Goal: Task Accomplishment & Management: Use online tool/utility

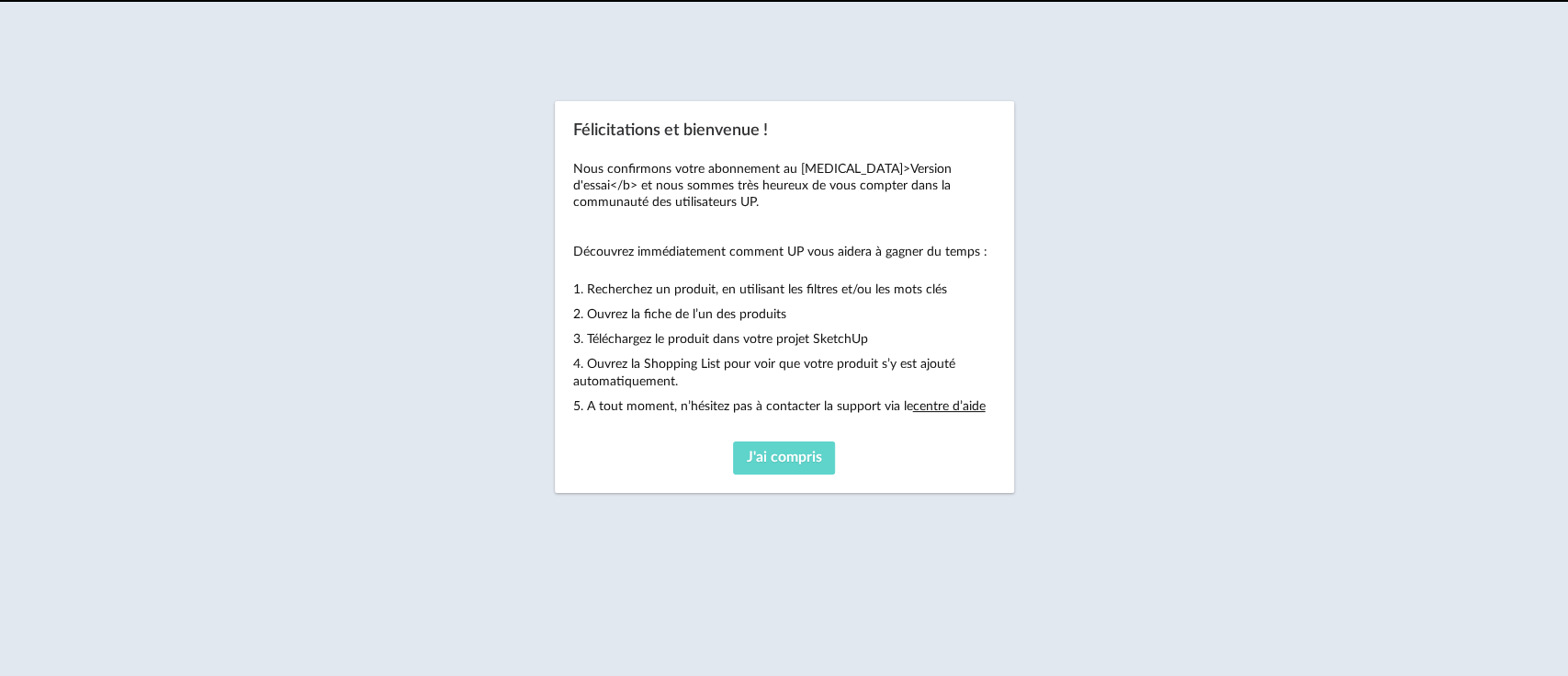
click at [976, 451] on div "J'ai compris" at bounding box center [784, 458] width 423 height 34
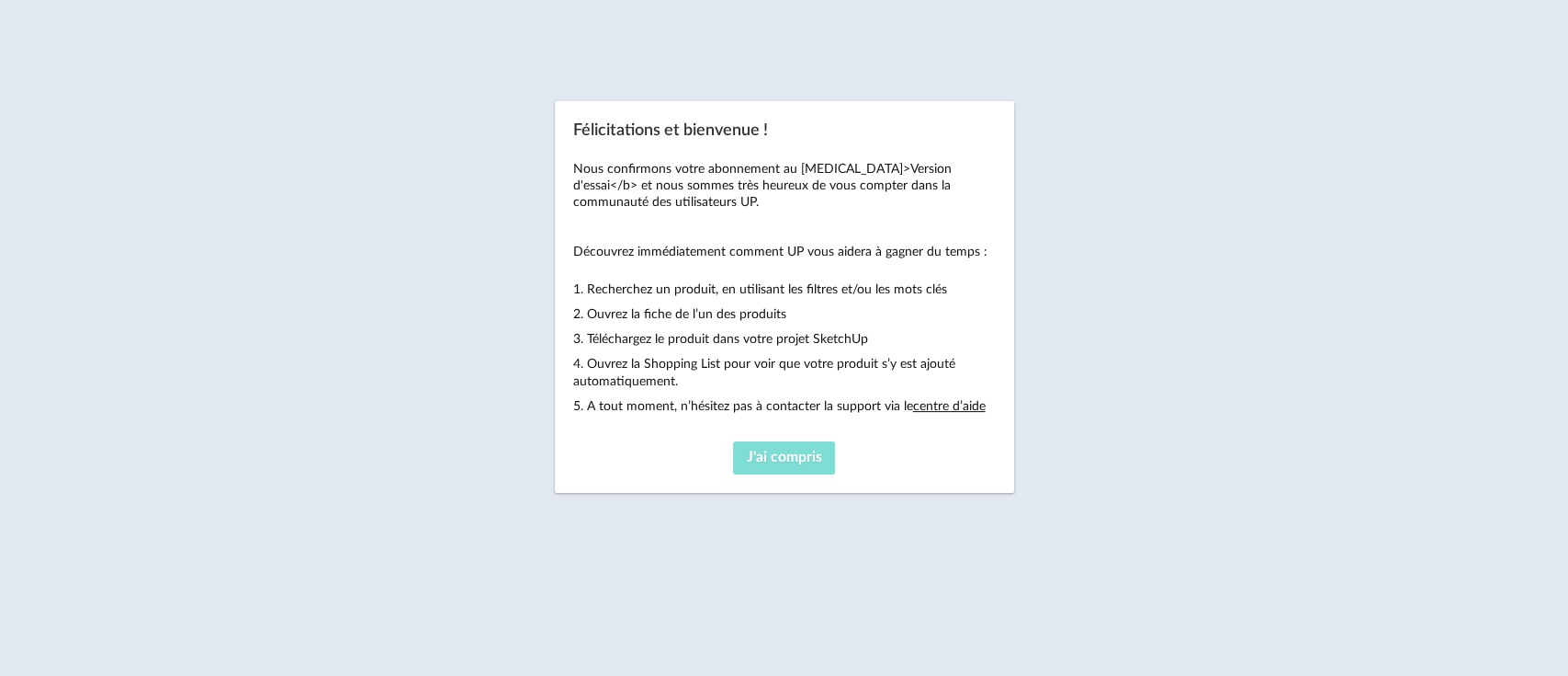
click at [813, 458] on span "J'ai compris" at bounding box center [784, 457] width 75 height 15
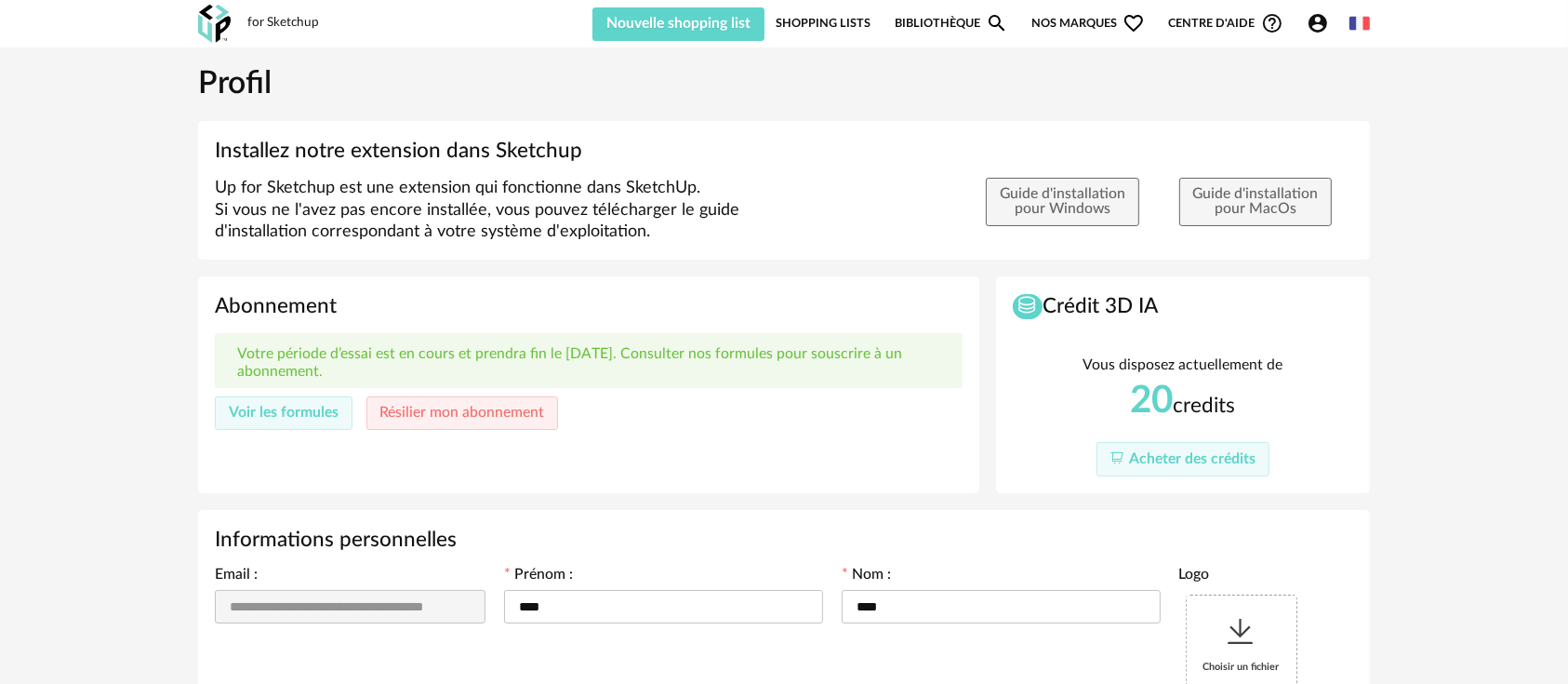
type input "**********"
click at [939, 13] on div "for Sketchup Nouvelle shopping list Mettre à jour ma Shopping List Refresh icon…" at bounding box center [784, 24] width 1205 height 48
click at [932, 31] on link "Bibliothèque Magnify icon" at bounding box center [951, 23] width 114 height 35
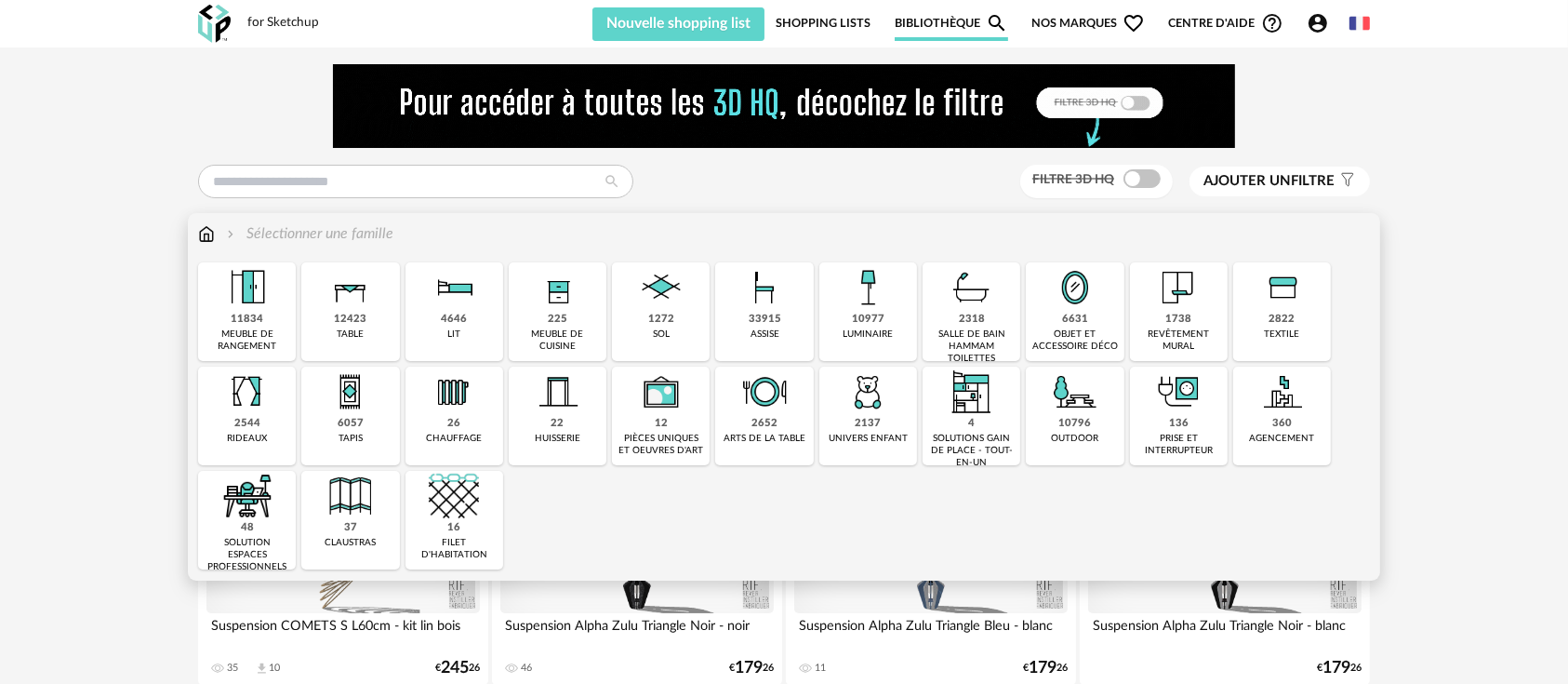
click at [388, 326] on div "12423 table" at bounding box center [350, 312] width 98 height 99
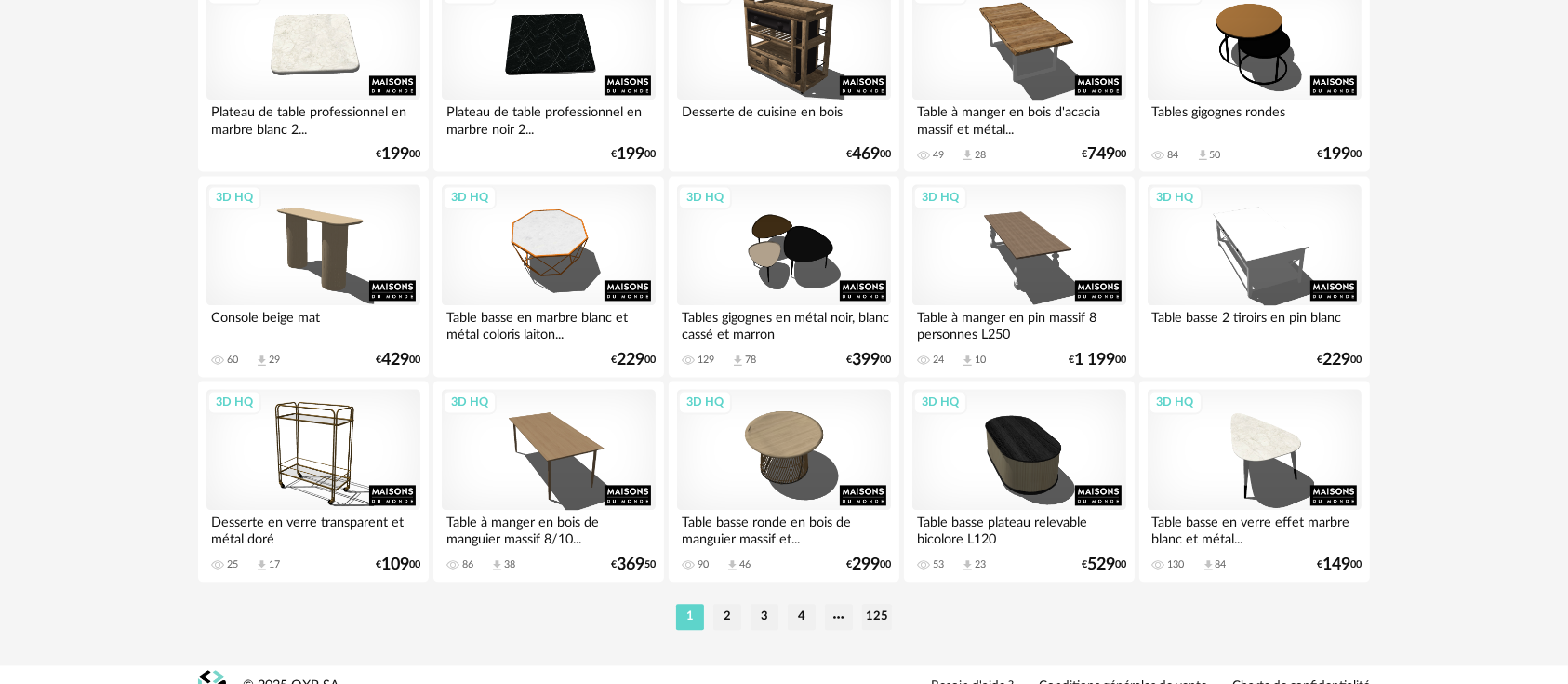
scroll to position [3892, 0]
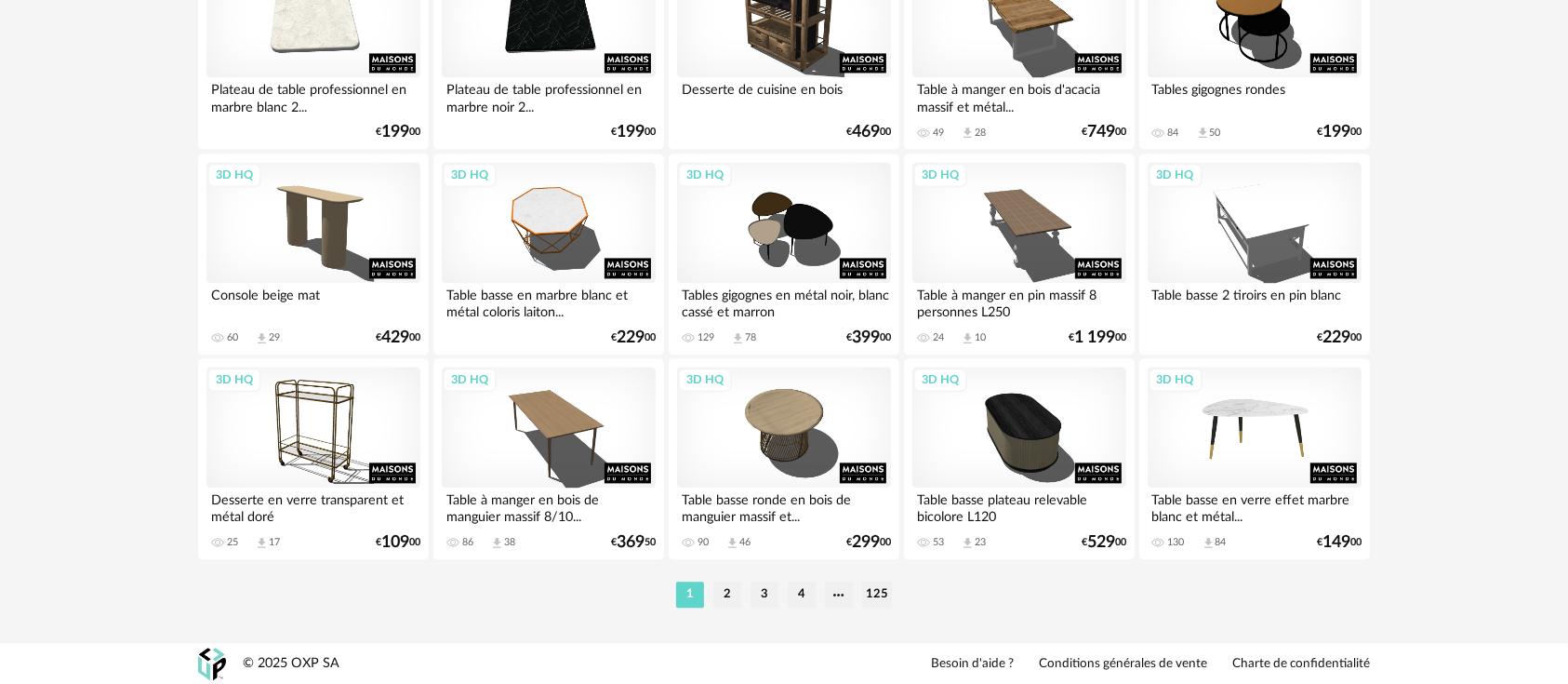
click at [1309, 599] on div "1 2 3 4 125" at bounding box center [784, 594] width 1172 height 30
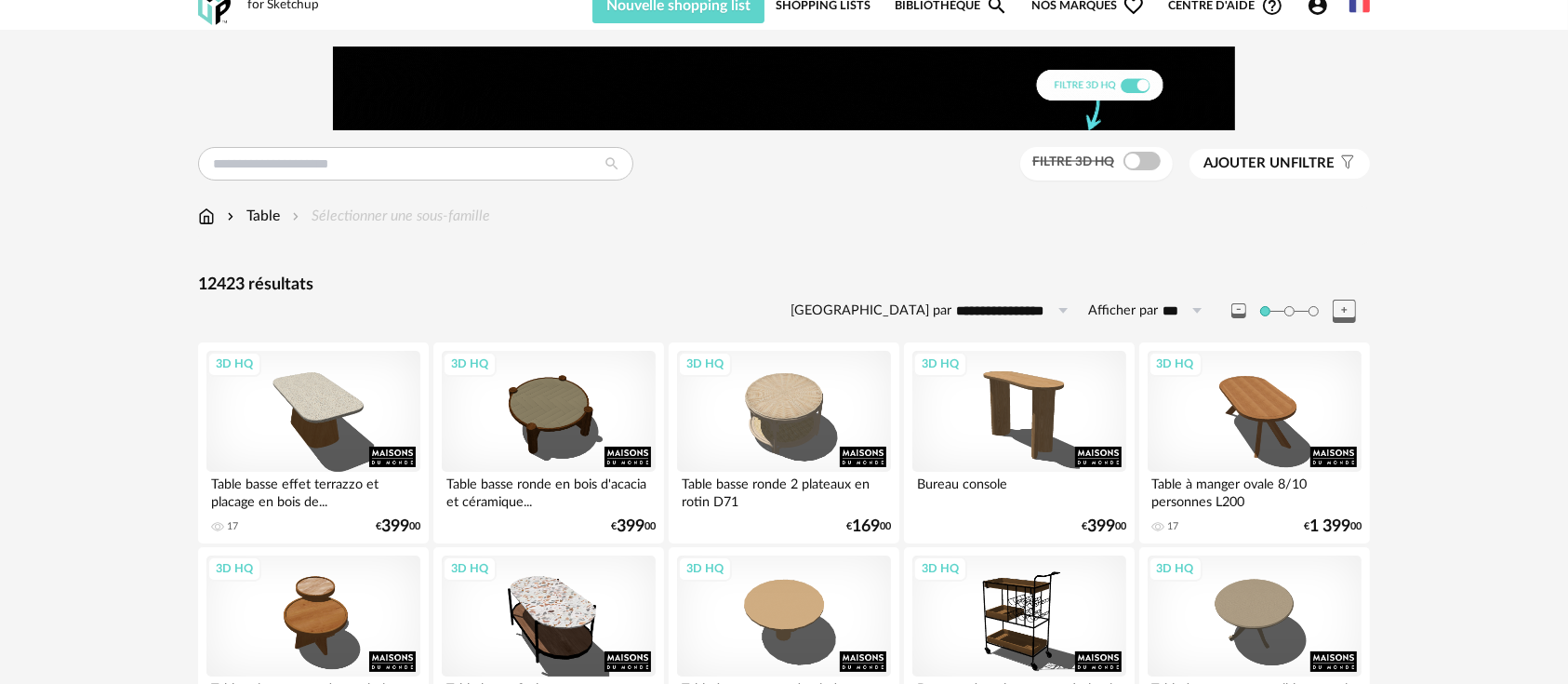
scroll to position [0, 0]
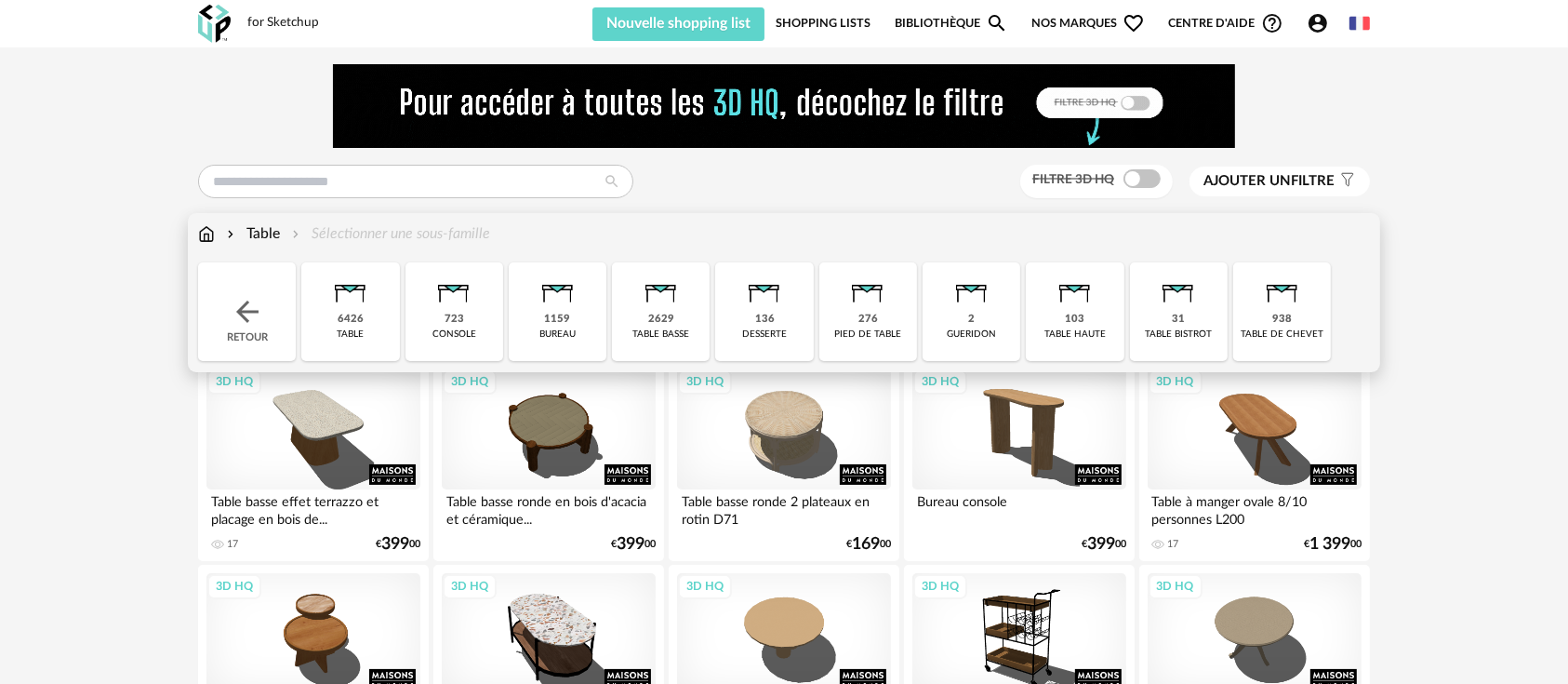
click at [264, 237] on div "Table" at bounding box center [252, 234] width 57 height 21
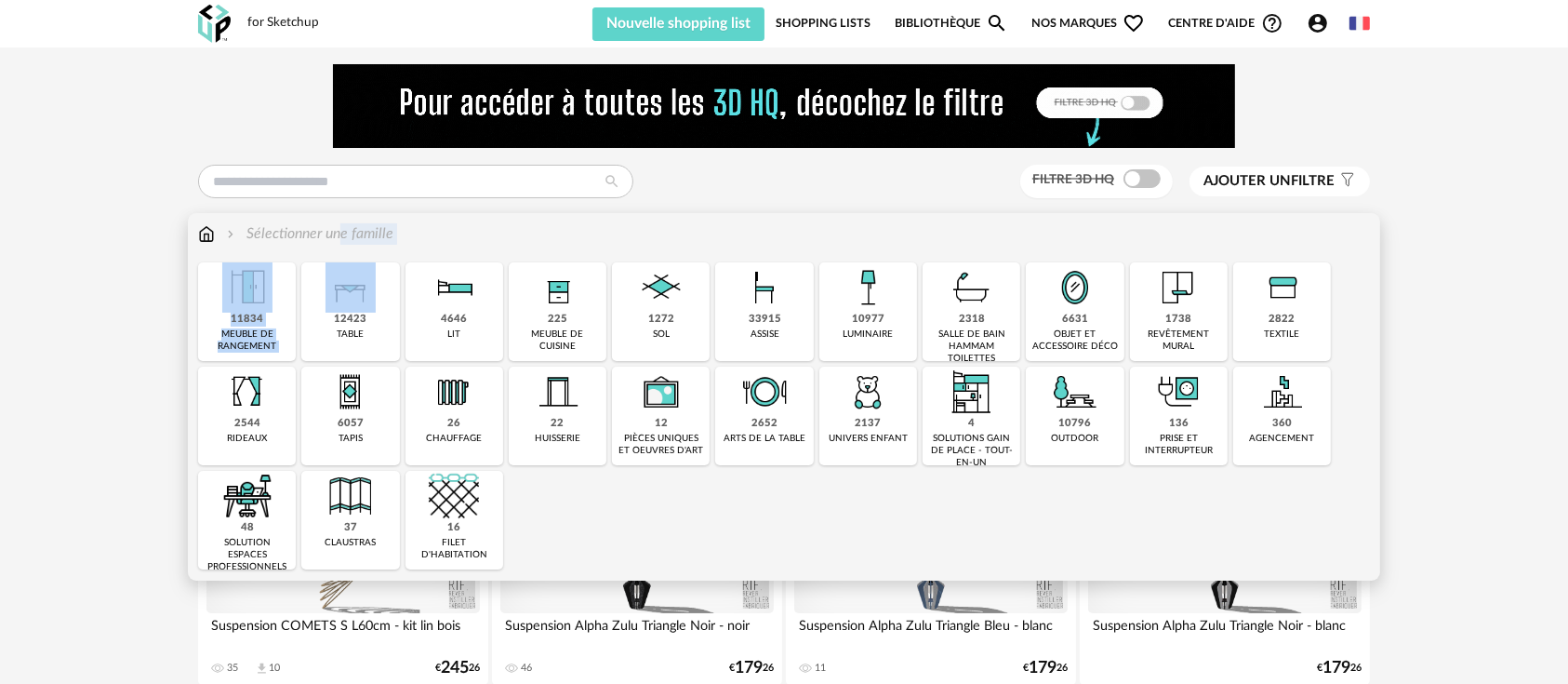
click at [347, 297] on div "Sélectionner une famille Close icon 11834 meuble de rangement 12423 table 4646 …" at bounding box center [784, 396] width 1193 height 367
click at [347, 297] on img at bounding box center [350, 288] width 50 height 50
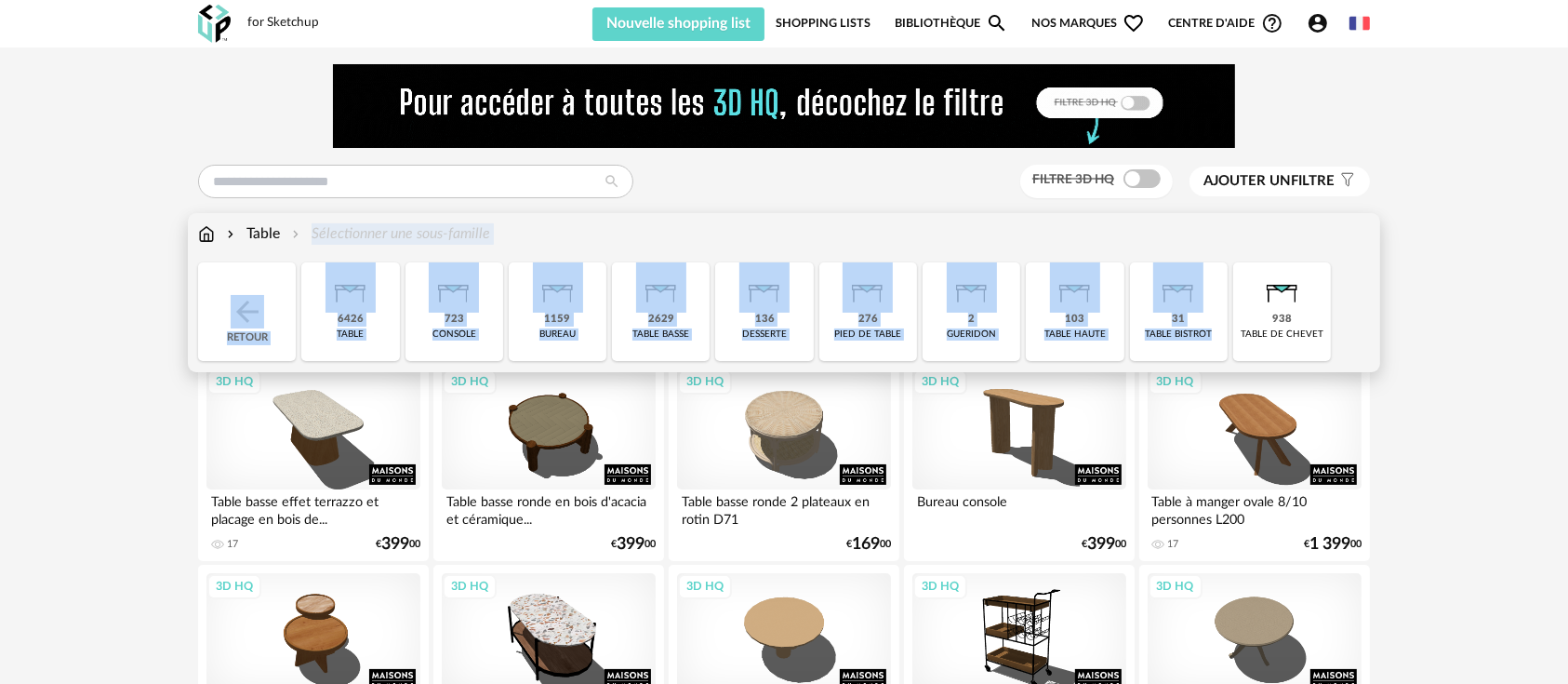
click at [664, 307] on img at bounding box center [661, 288] width 50 height 50
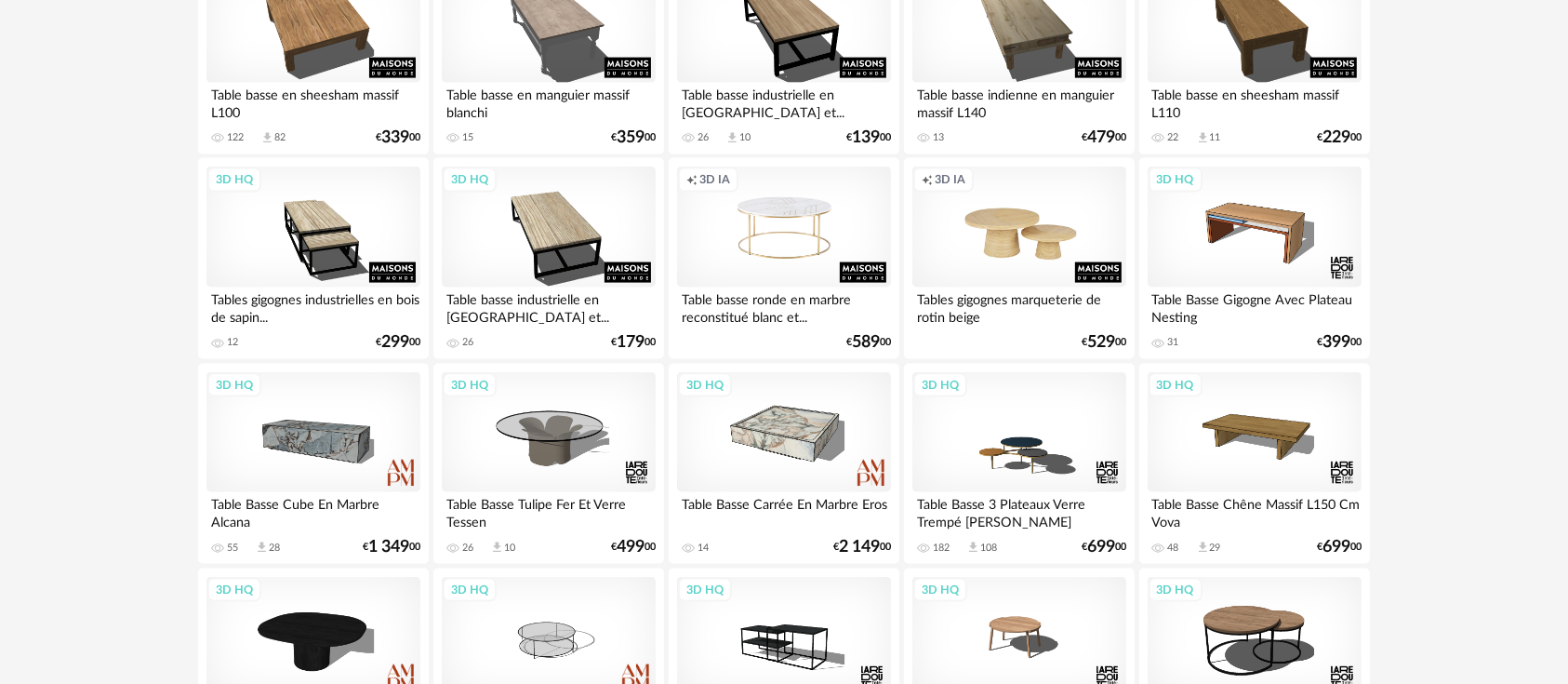
scroll to position [2687, 0]
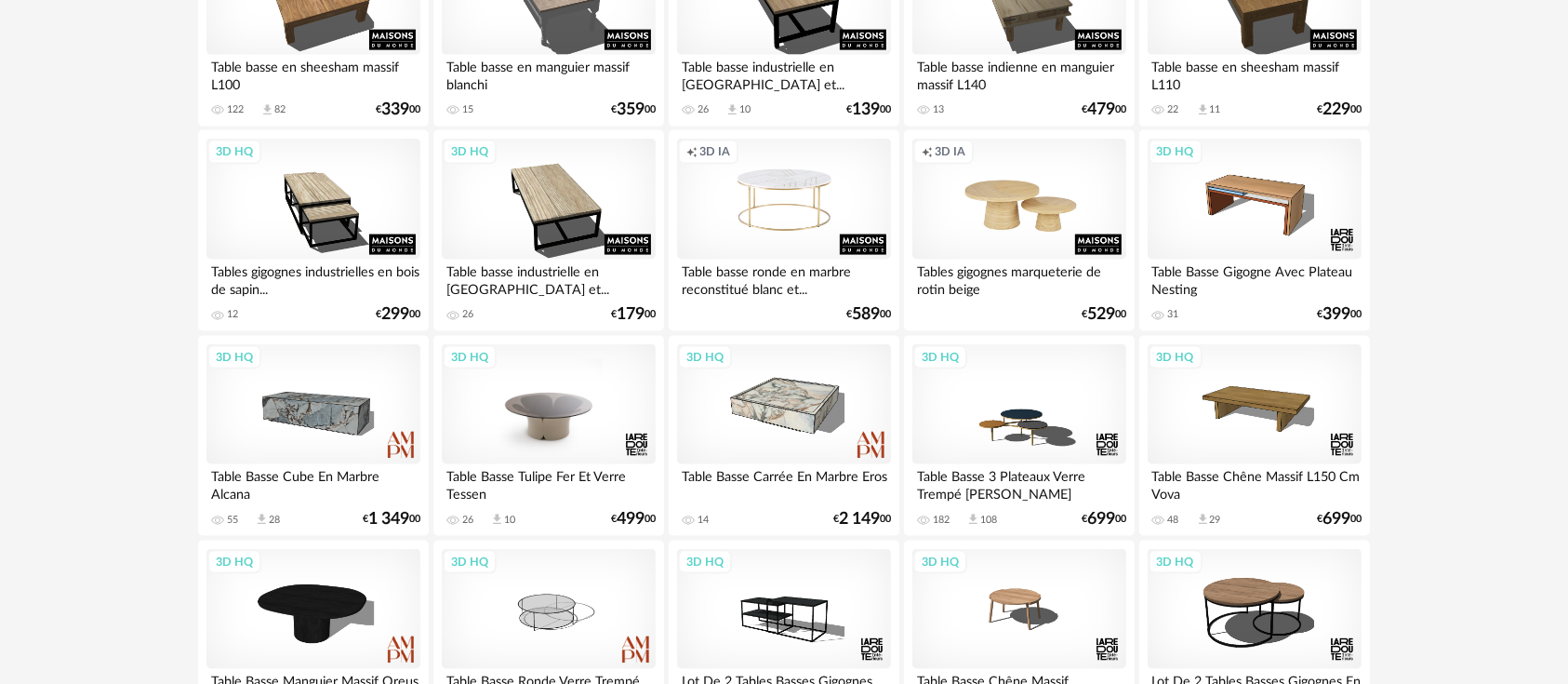
click at [526, 396] on div "3D HQ" at bounding box center [549, 404] width 214 height 121
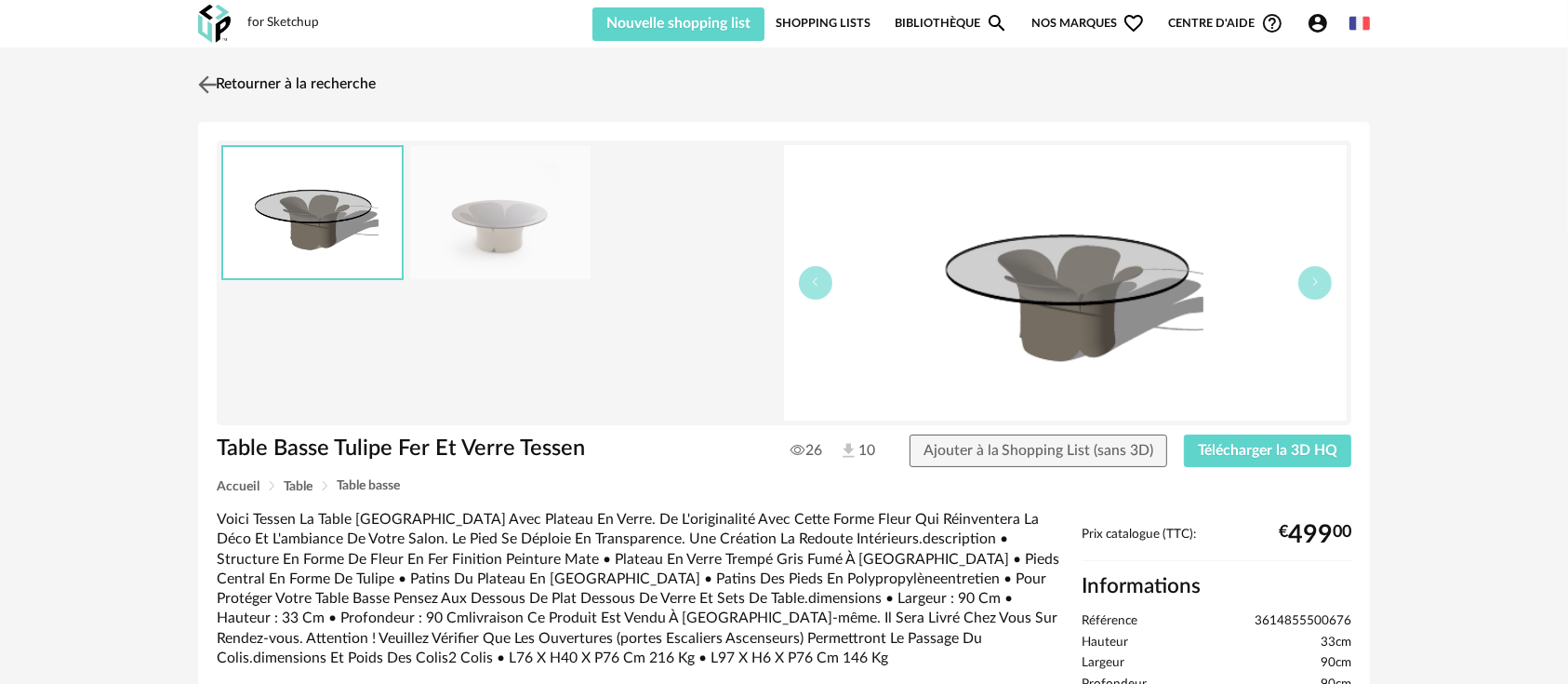
click at [202, 92] on img at bounding box center [208, 84] width 27 height 27
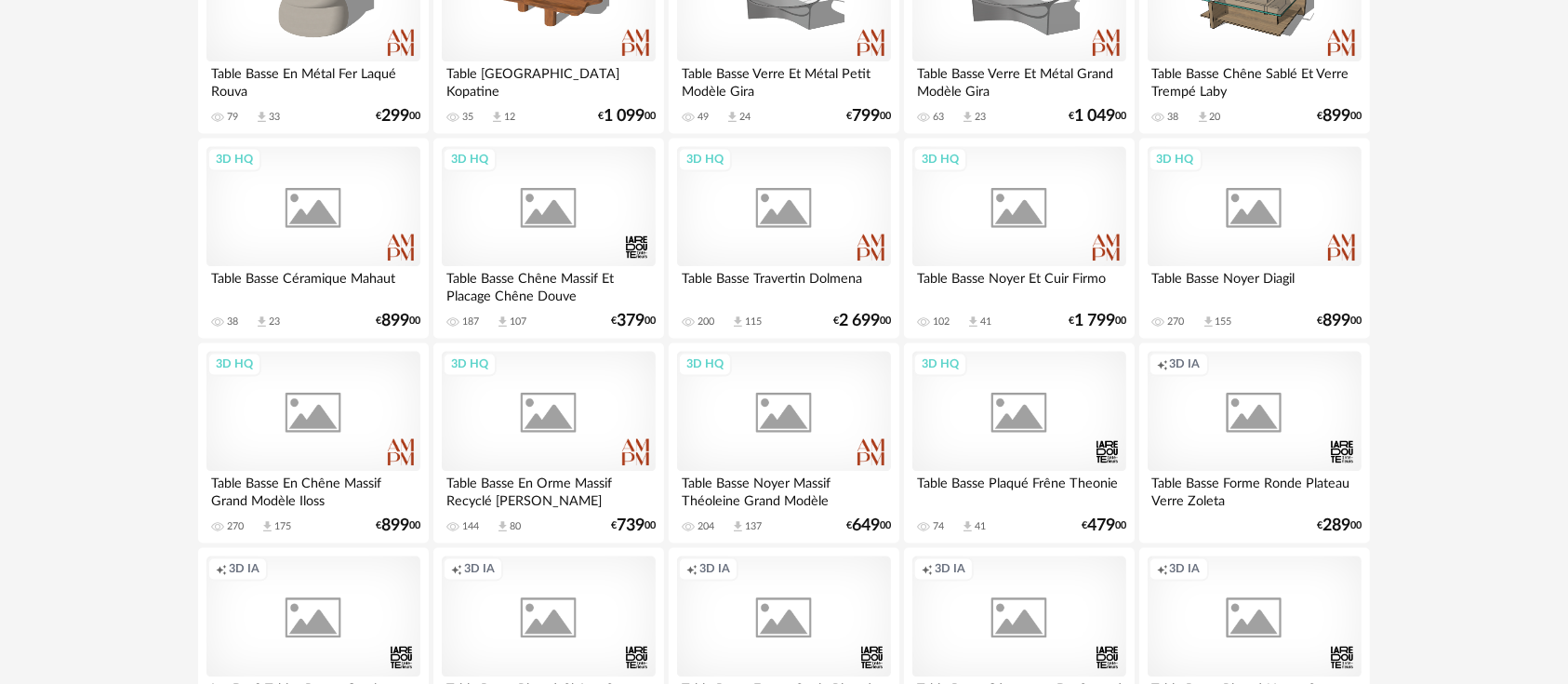
scroll to position [3514, 0]
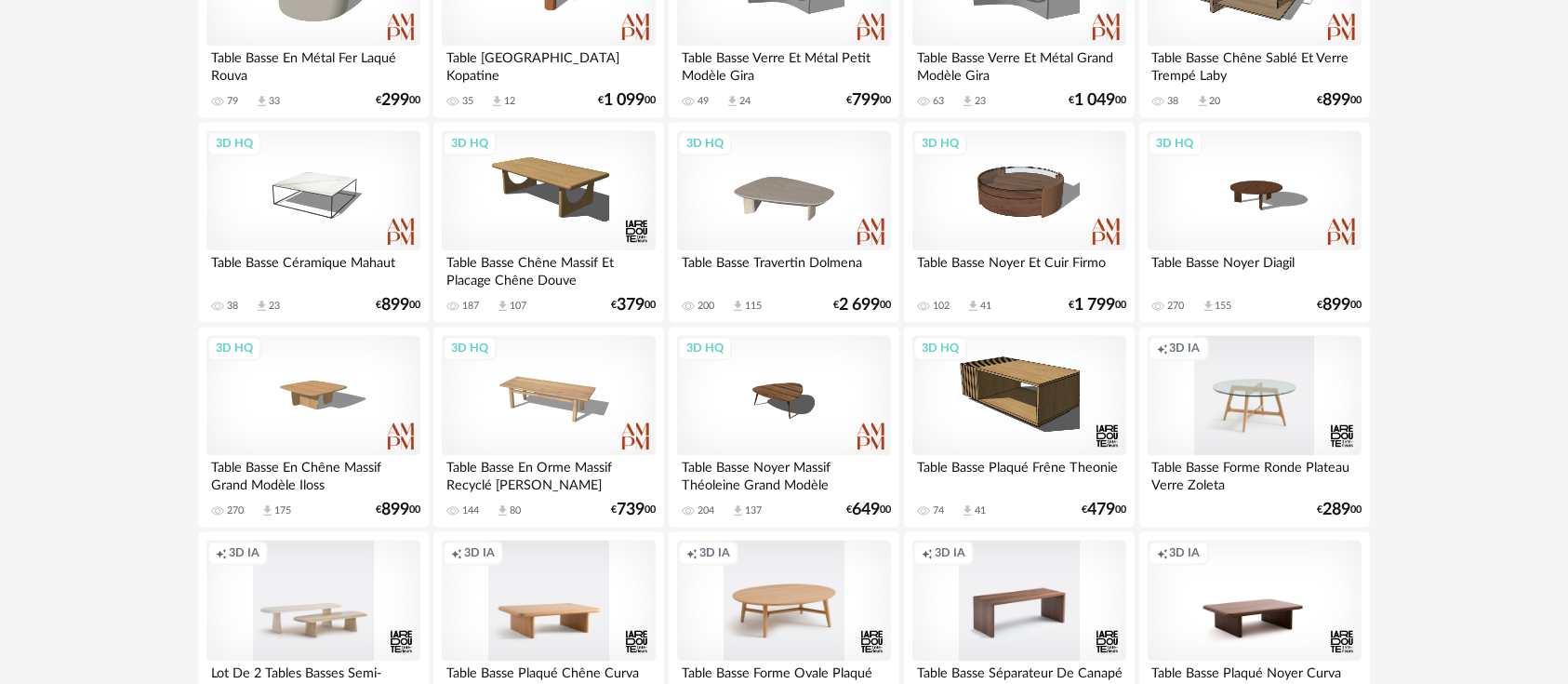
click at [1207, 414] on div "Creation icon 3D IA" at bounding box center [1255, 395] width 214 height 121
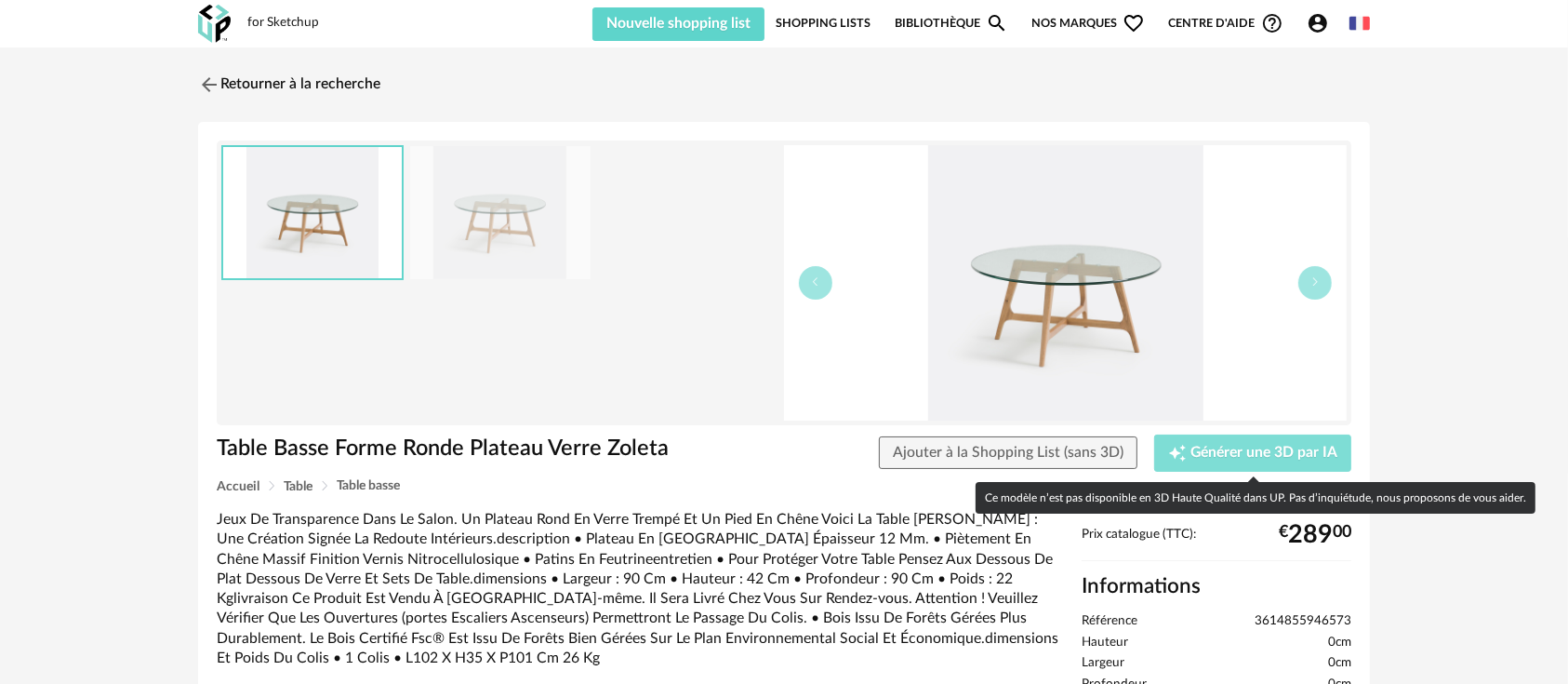
click at [1207, 448] on span "Générer une 3D par IA" at bounding box center [1264, 452] width 147 height 15
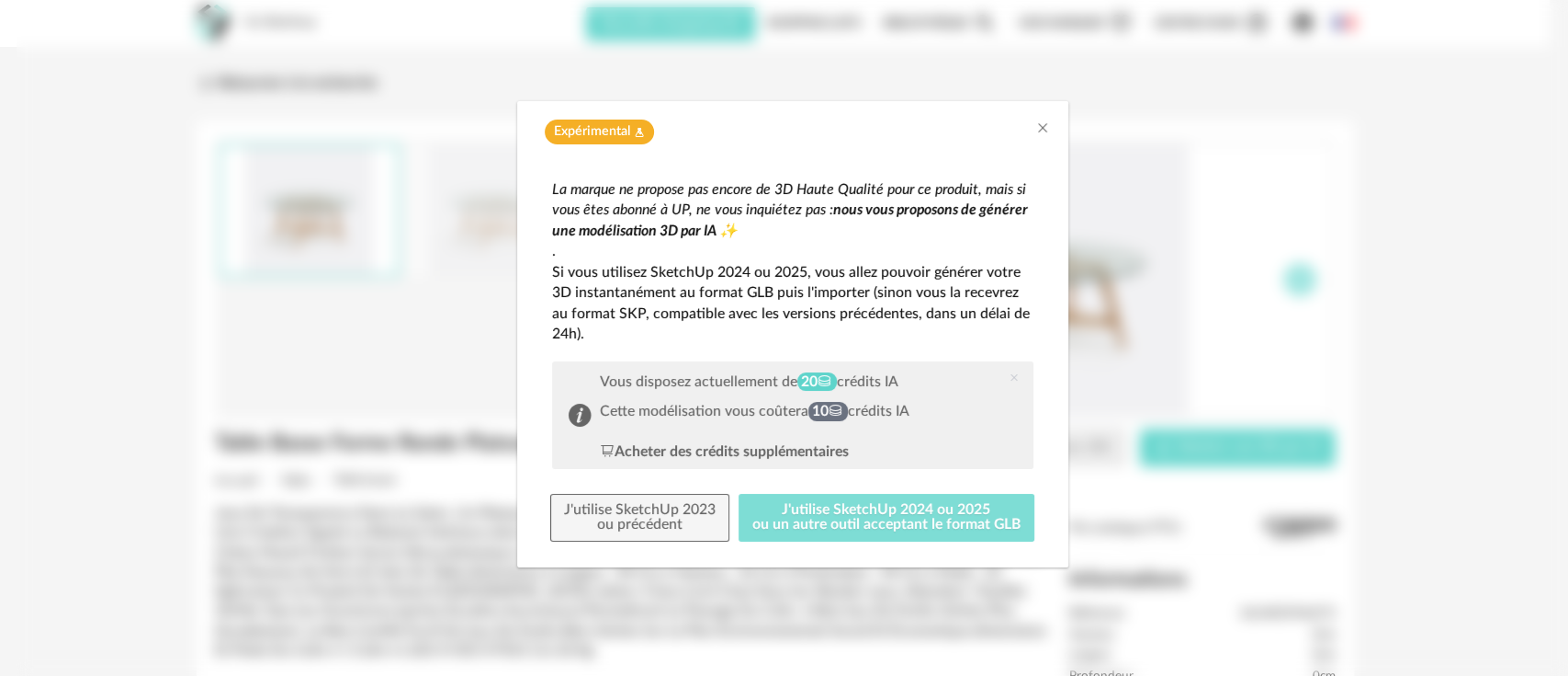
click at [889, 511] on button "J'utilise SketchUp 2024 ou 2025 ou un autre outil acceptant le format GLB" at bounding box center [887, 517] width 296 height 47
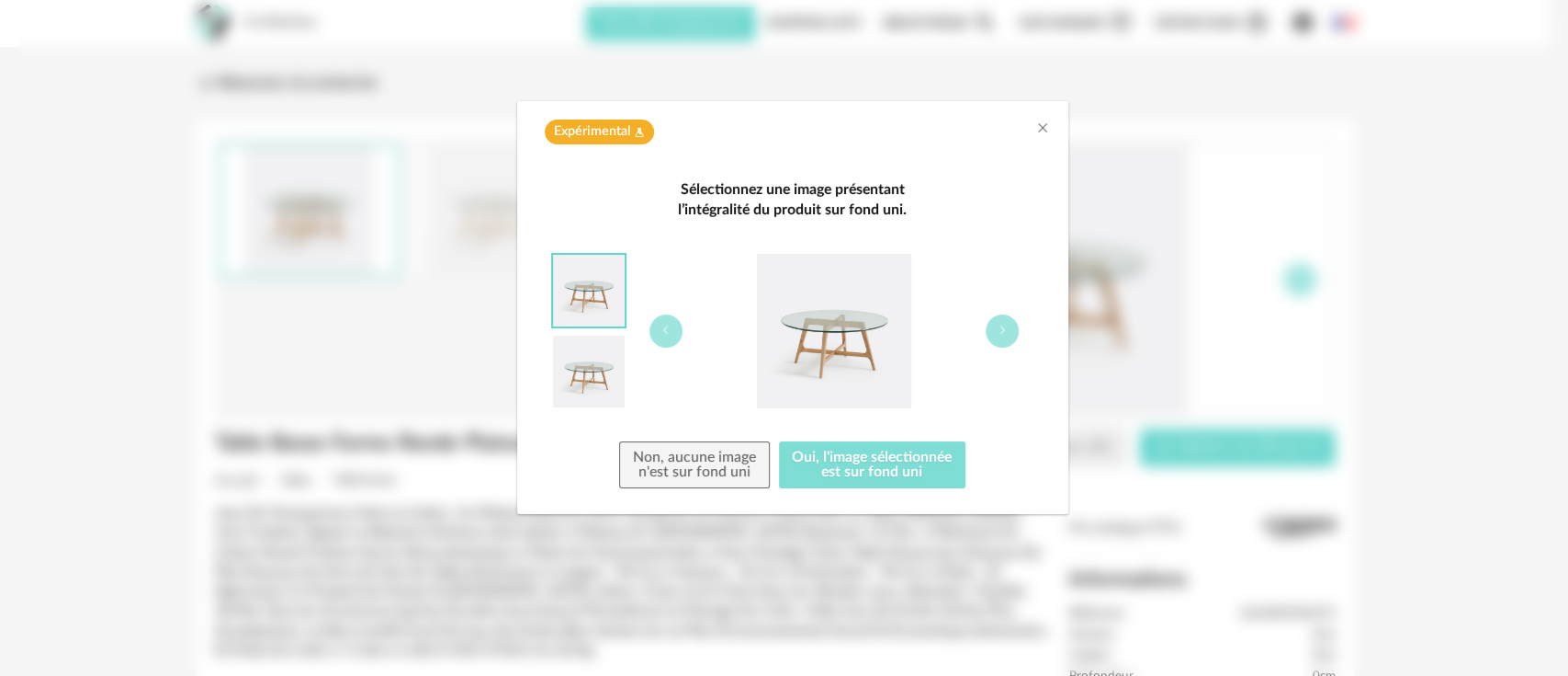
click at [866, 466] on button "Oui, l'image sélectionnée est sur fond uni" at bounding box center [873, 465] width 187 height 47
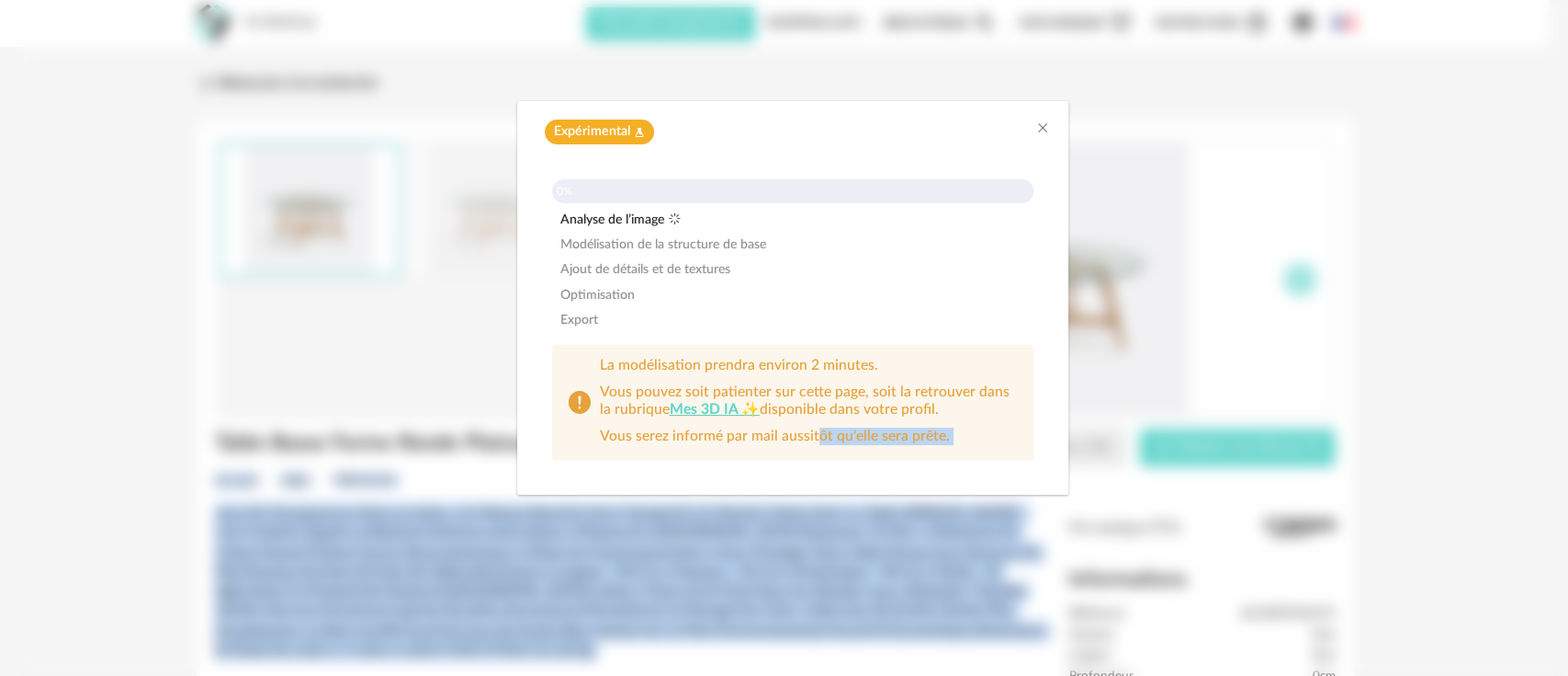
drag, startPoint x: 808, startPoint y: 627, endPoint x: 787, endPoint y: 700, distance: 76.0
click at [787, 675] on html "for Sketchup Nouvelle shopping list Mettre à jour ma Shopping List Refresh icon…" at bounding box center [784, 594] width 1568 height 1189
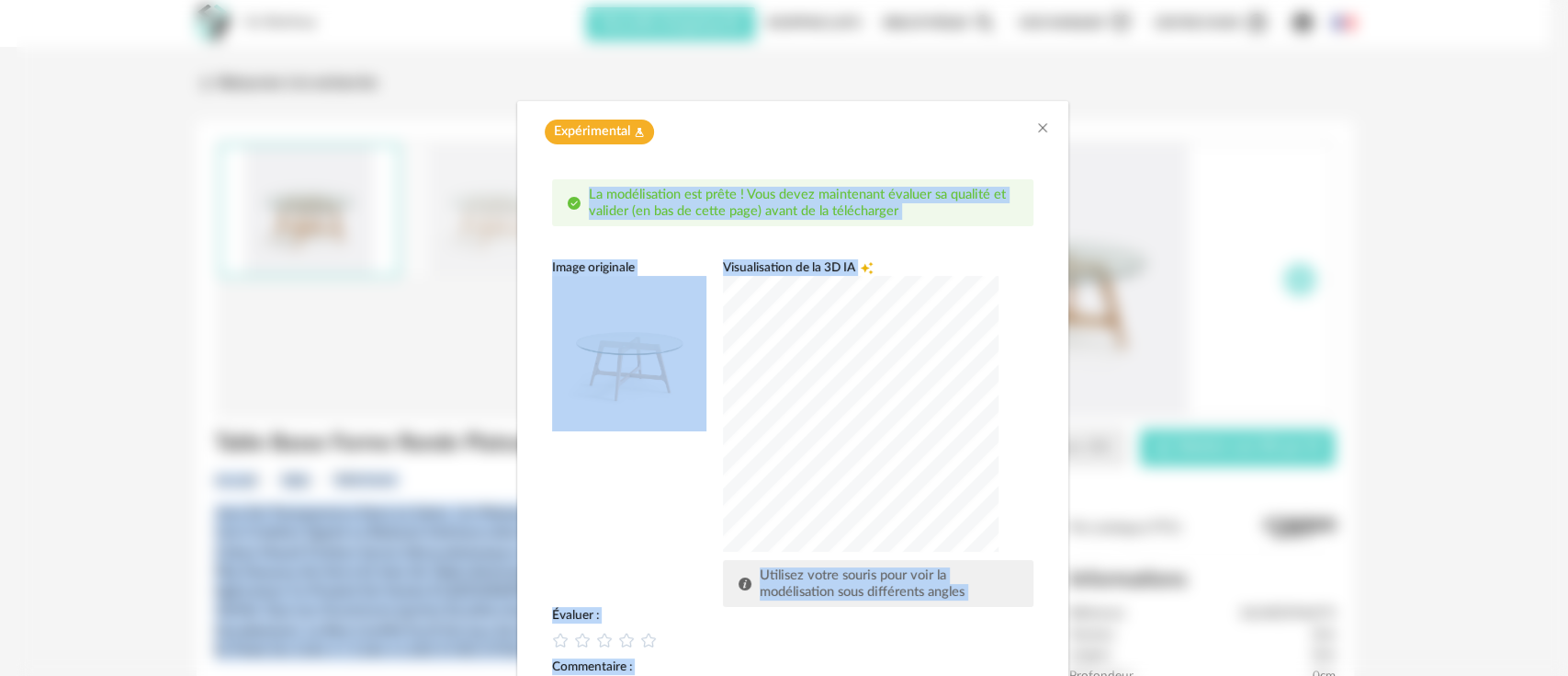
click at [893, 396] on div "dialog" at bounding box center [860, 413] width 275 height 275
click at [855, 395] on div "dialog" at bounding box center [860, 413] width 275 height 275
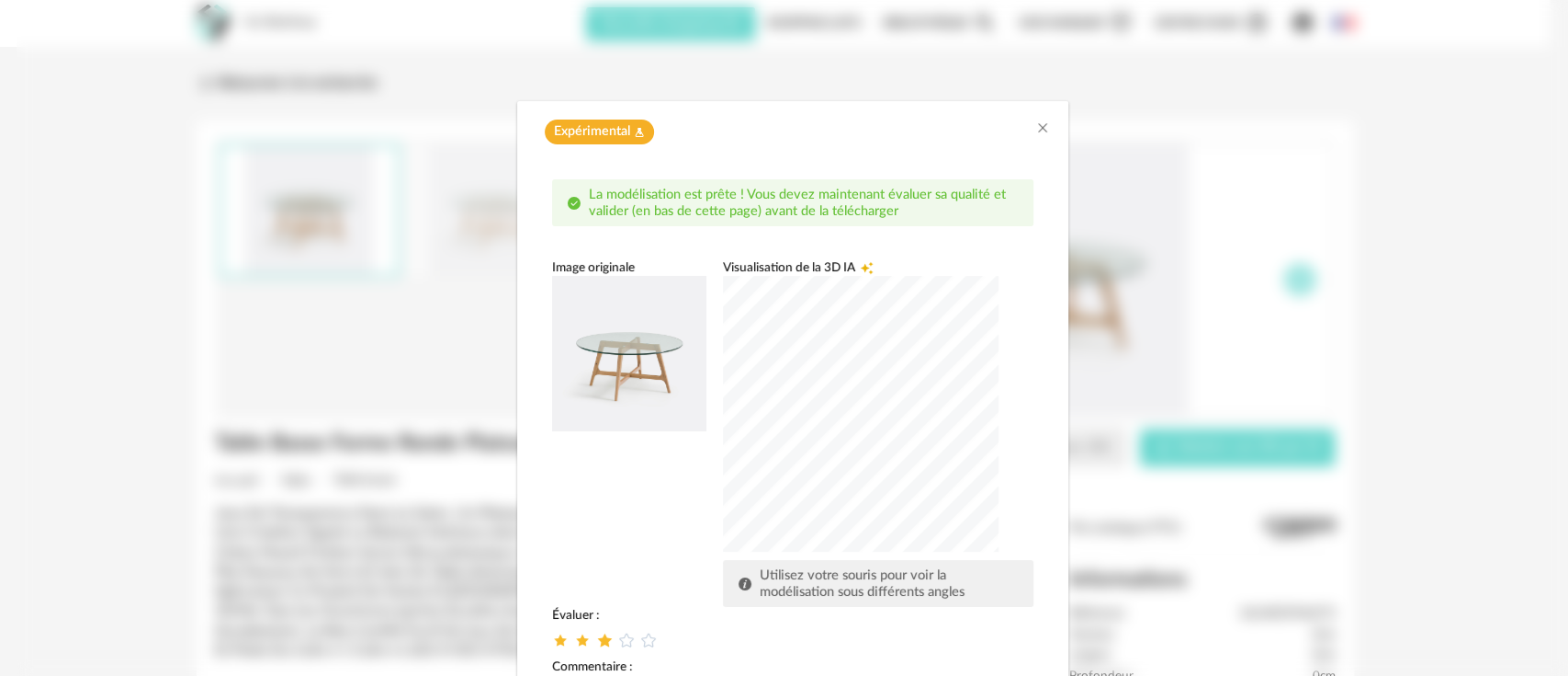
click at [595, 637] on icon "dialog" at bounding box center [605, 640] width 20 height 20
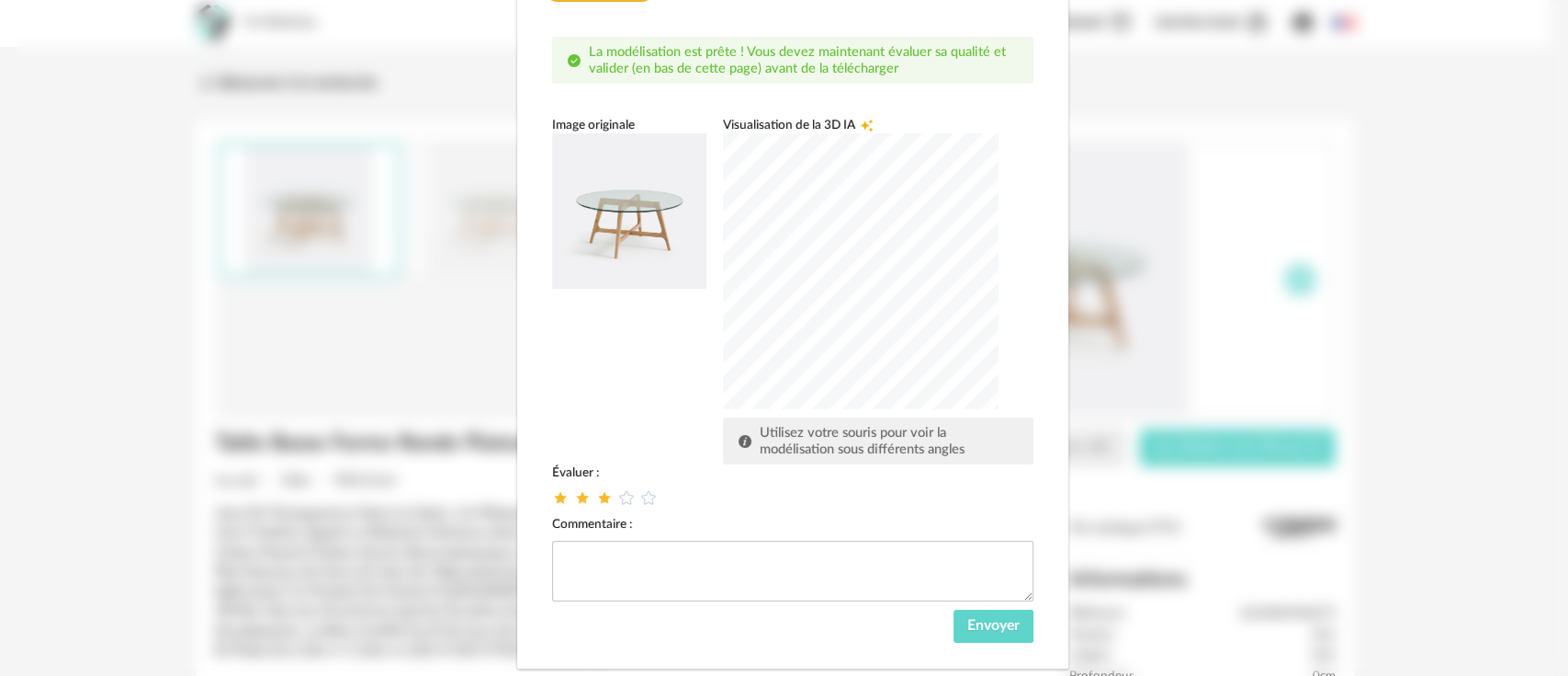
scroll to position [181, 0]
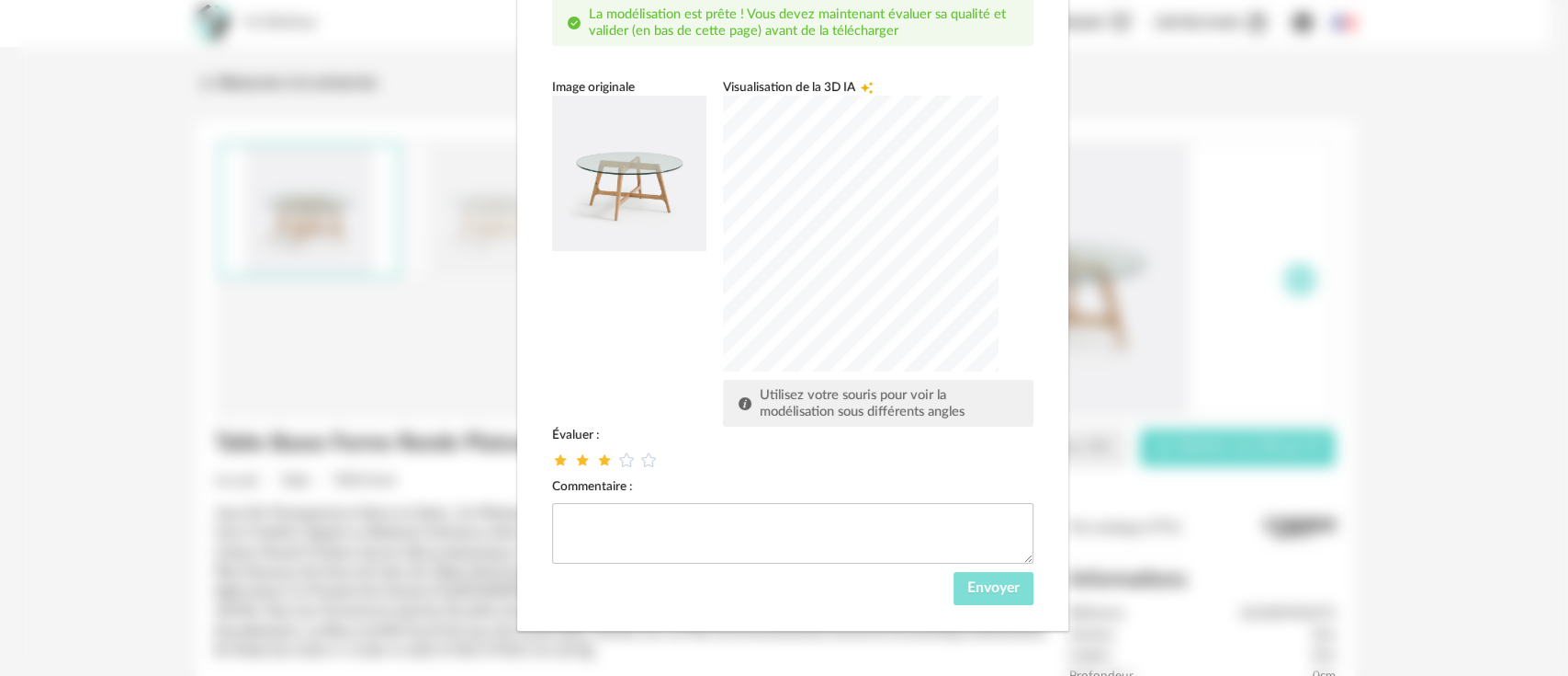
click at [1010, 584] on button "Envoyer" at bounding box center [993, 588] width 80 height 34
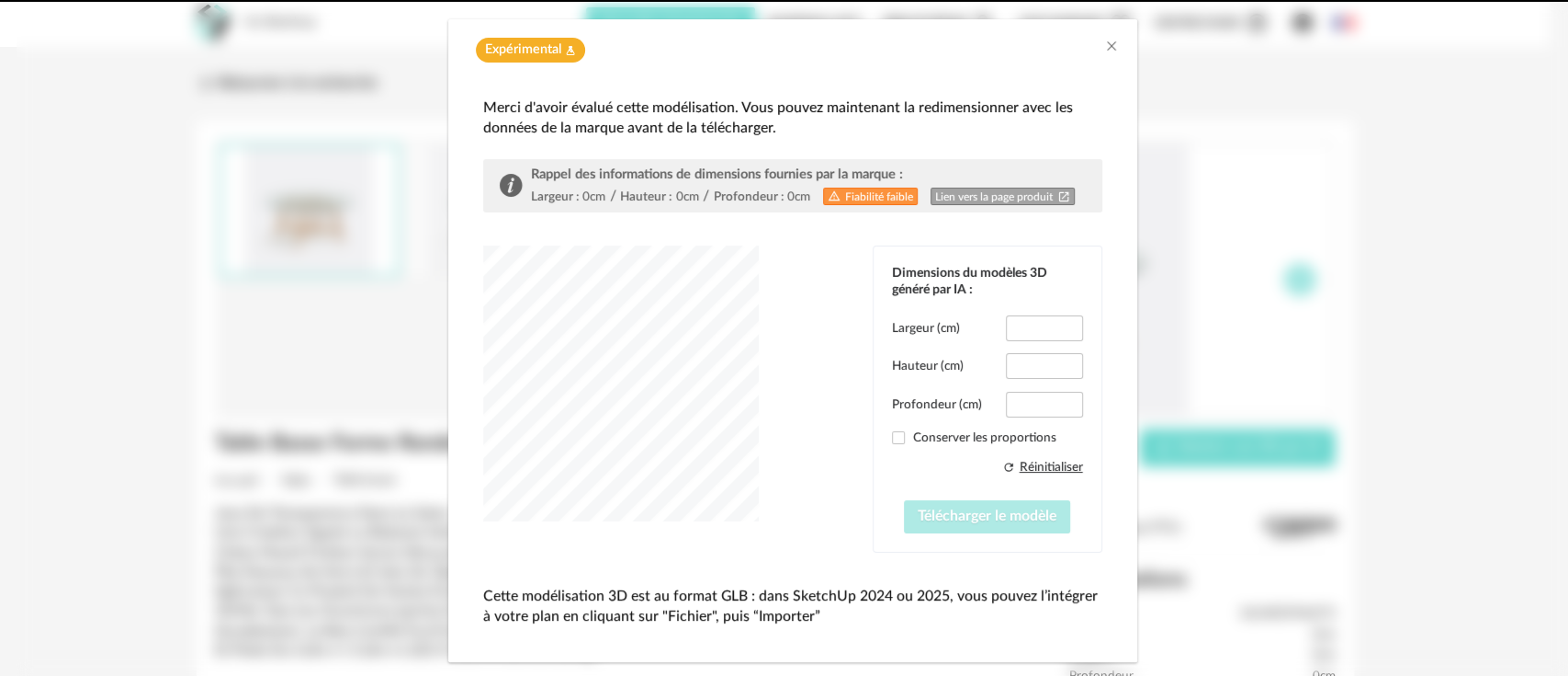
type input "*****"
type input "****"
type input "*****"
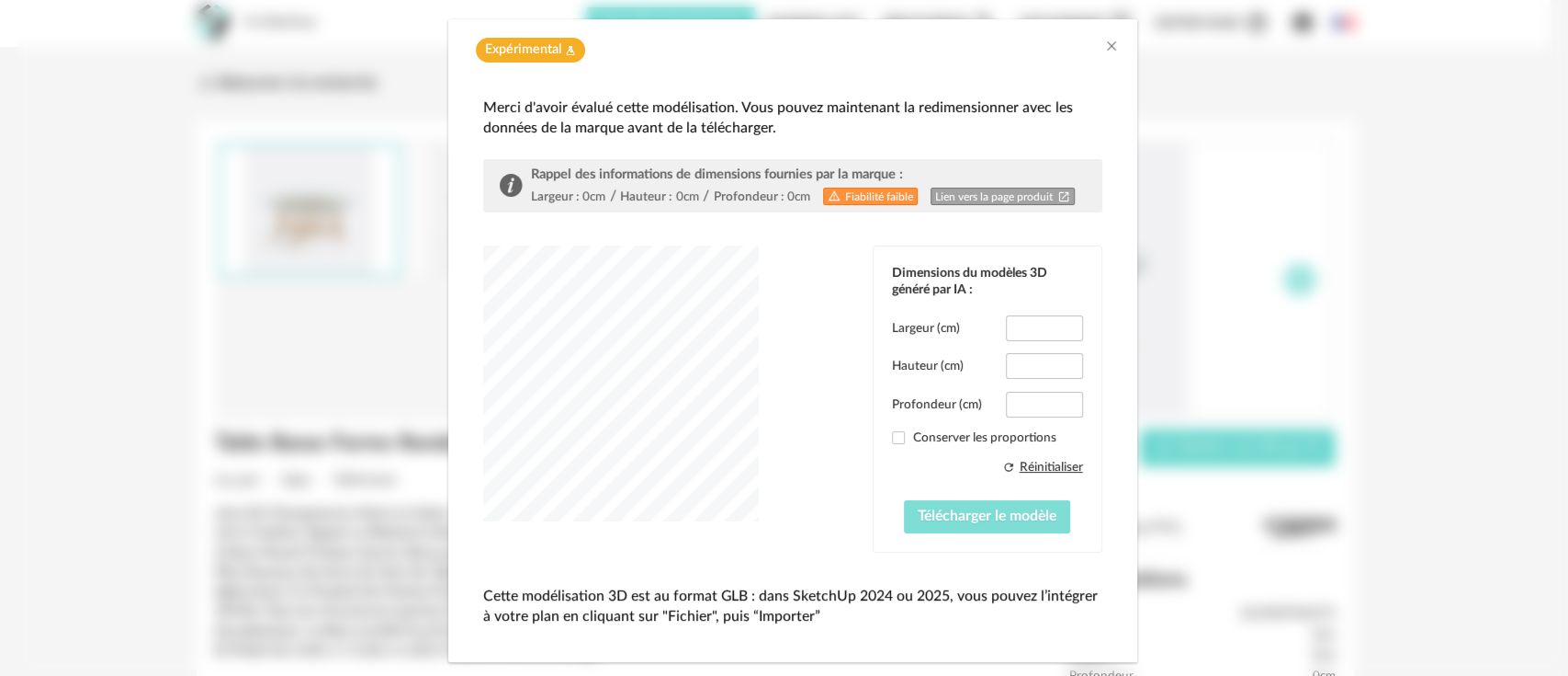
click at [992, 518] on span "Télécharger le modèle" at bounding box center [987, 515] width 139 height 15
click at [1013, 654] on div "Merci d'avoir évalué cette modélisation. Vous pouvez maintenant la redimensionn…" at bounding box center [793, 367] width 689 height 590
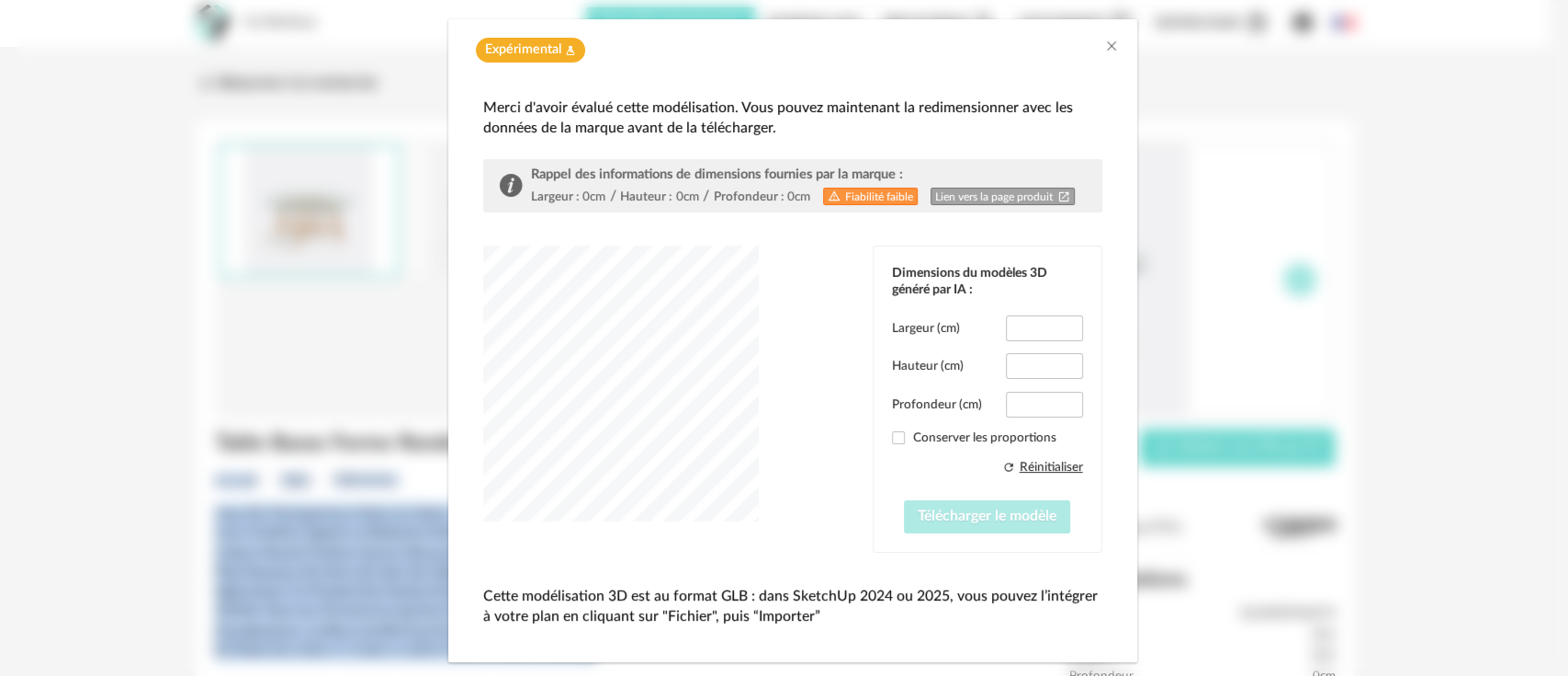
drag, startPoint x: 1013, startPoint y: 676, endPoint x: 1013, endPoint y: 703, distance: 27.0
click at [1013, 675] on html "for Sketchup Nouvelle shopping list Mettre à jour ma Shopping List Refresh icon…" at bounding box center [784, 594] width 1568 height 1189
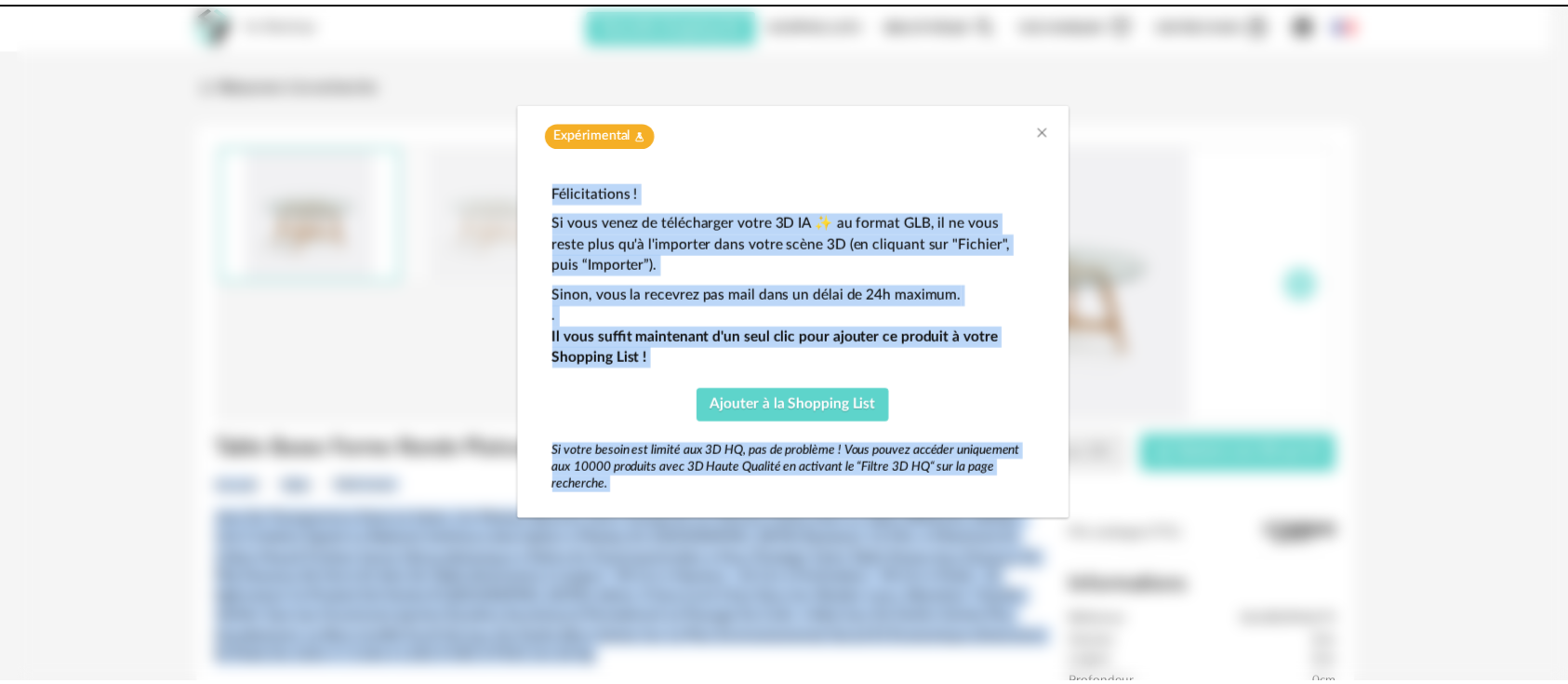
scroll to position [0, 0]
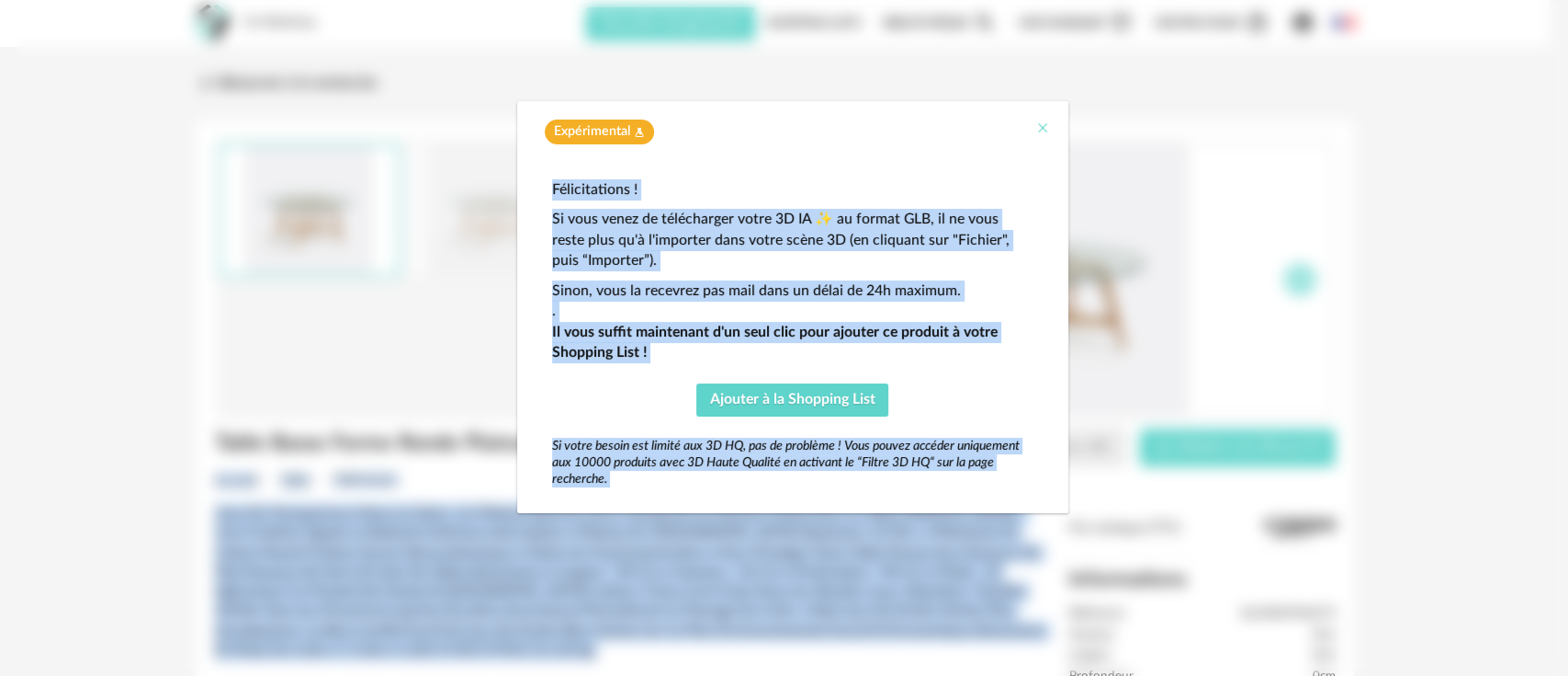
click at [1043, 133] on icon "Close" at bounding box center [1042, 127] width 15 height 15
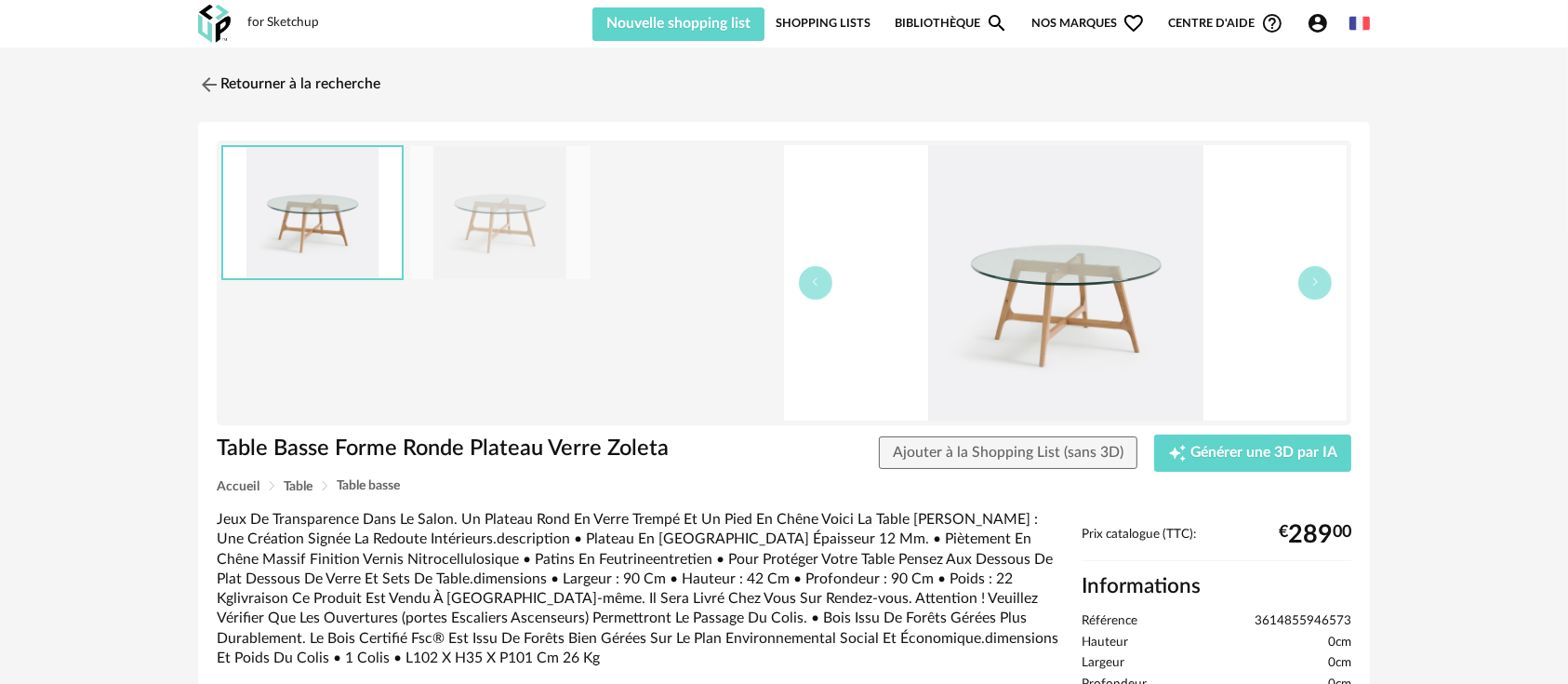
click at [1308, 30] on icon "Account Circle icon" at bounding box center [1317, 23] width 22 height 22
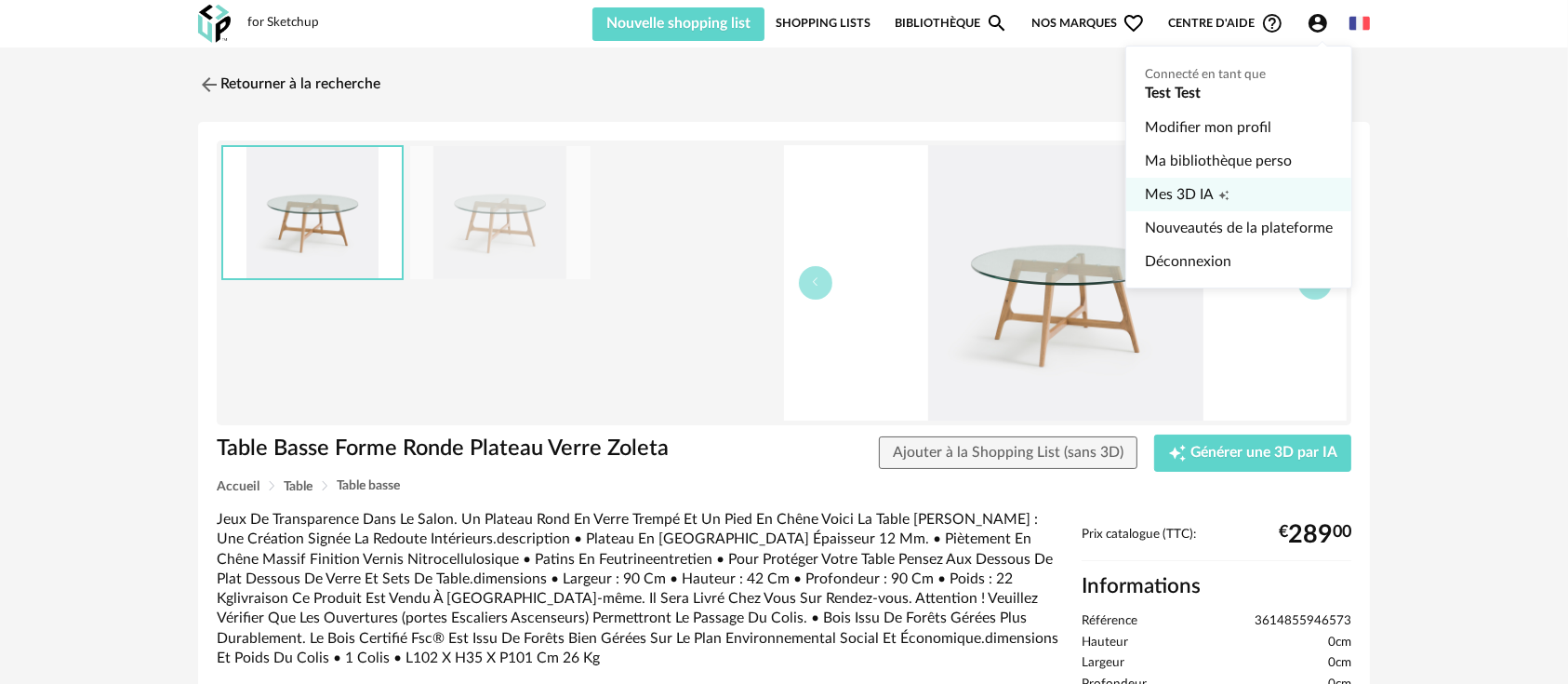
click at [1213, 185] on link "Mes 3D IA Creation icon" at bounding box center [1239, 195] width 188 height 34
click at [1189, 94] on ul "Connecté en tant que Test Test Modifier mon profil Ma bibliothèque perso Mes 3D…" at bounding box center [1238, 167] width 227 height 243
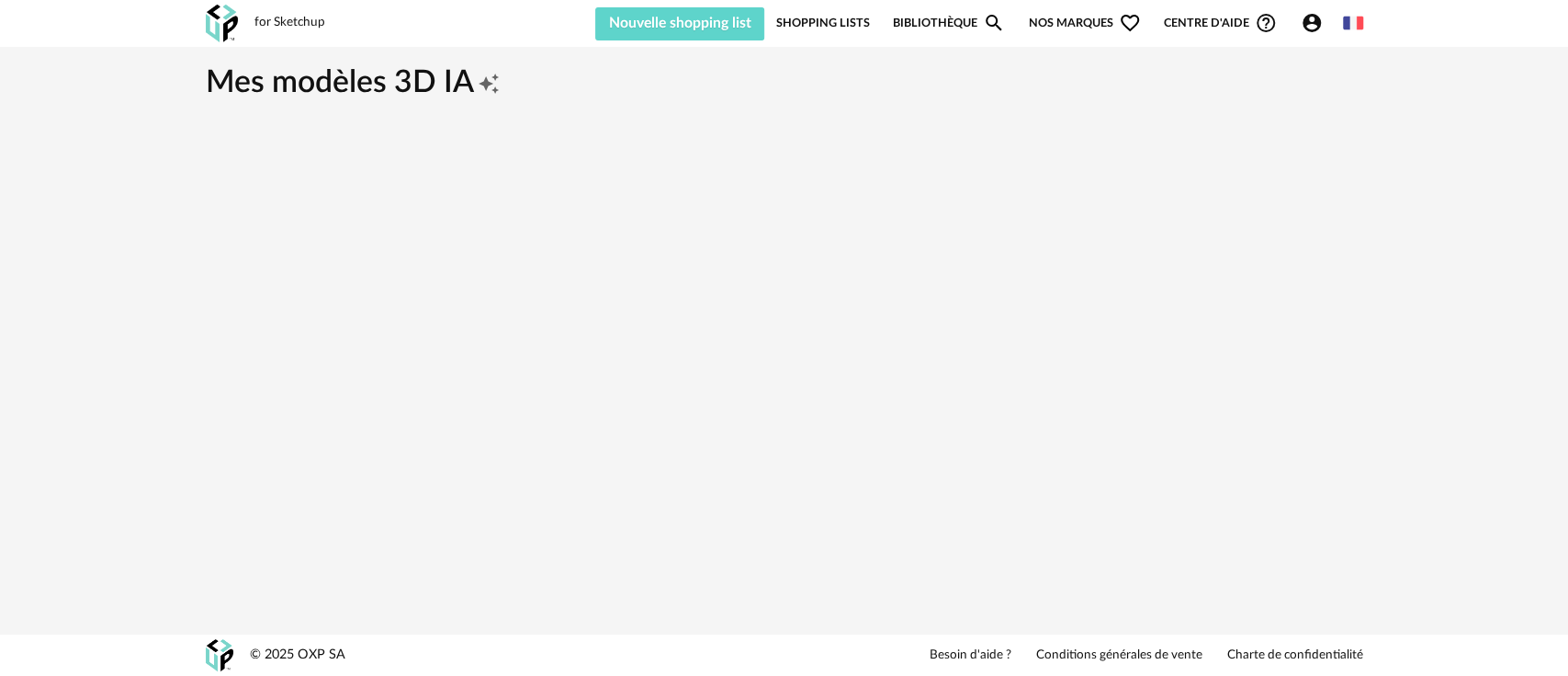
click at [1307, 22] on icon "Account Circle icon" at bounding box center [1312, 23] width 19 height 19
click at [991, 675] on html "for Sketchup Nouvelle shopping list Mettre à jour ma Shopping List Refresh icon…" at bounding box center [784, 338] width 1568 height 676
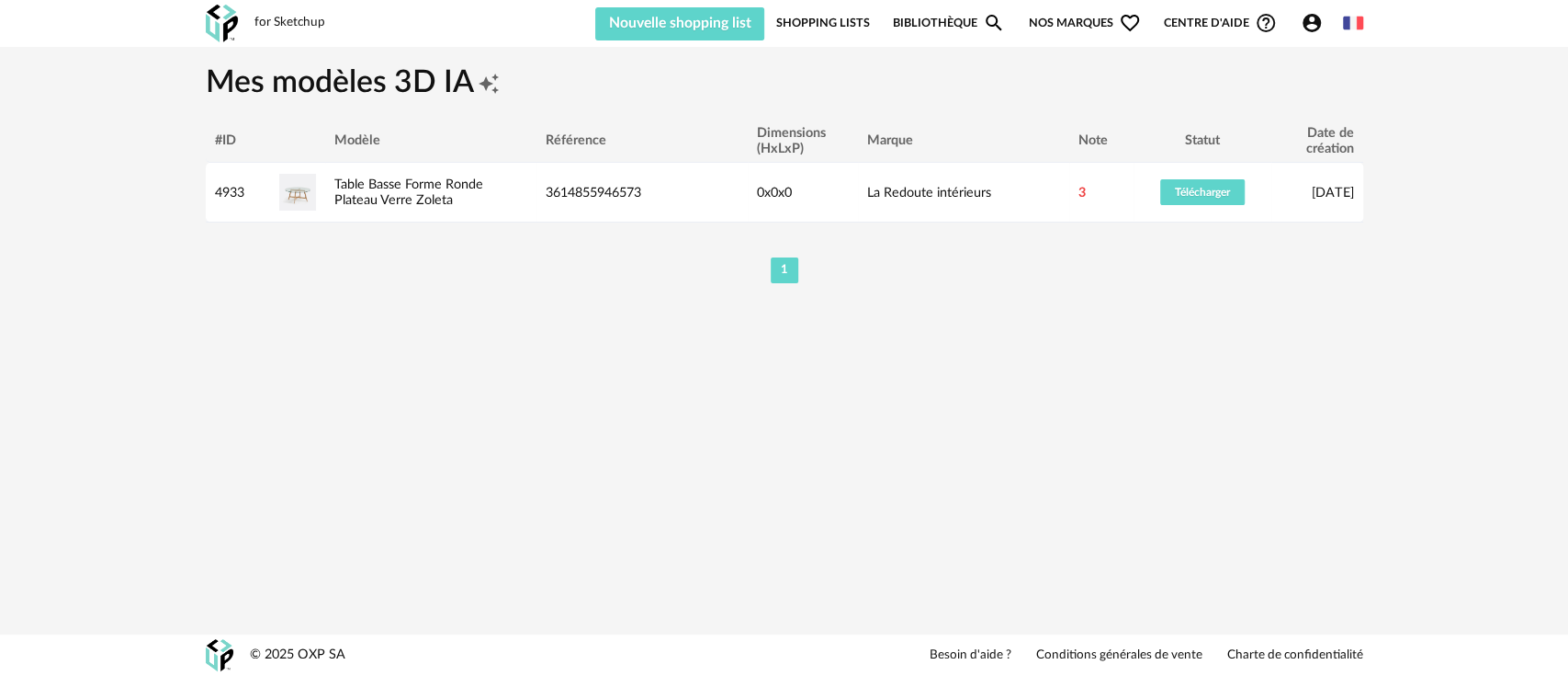
click at [1187, 357] on div "for Sketchup Nouvelle shopping list Mettre à jour ma Shopping List Refresh icon…" at bounding box center [784, 338] width 1568 height 676
drag, startPoint x: 1036, startPoint y: 526, endPoint x: 1005, endPoint y: 568, distance: 52.2
click at [998, 580] on div "for Sketchup Nouvelle shopping list Mettre à jour ma Shopping List Refresh icon…" at bounding box center [784, 338] width 1568 height 676
click at [846, 469] on div "for Sketchup Nouvelle shopping list Mettre à jour ma Shopping List Refresh icon…" at bounding box center [784, 338] width 1568 height 676
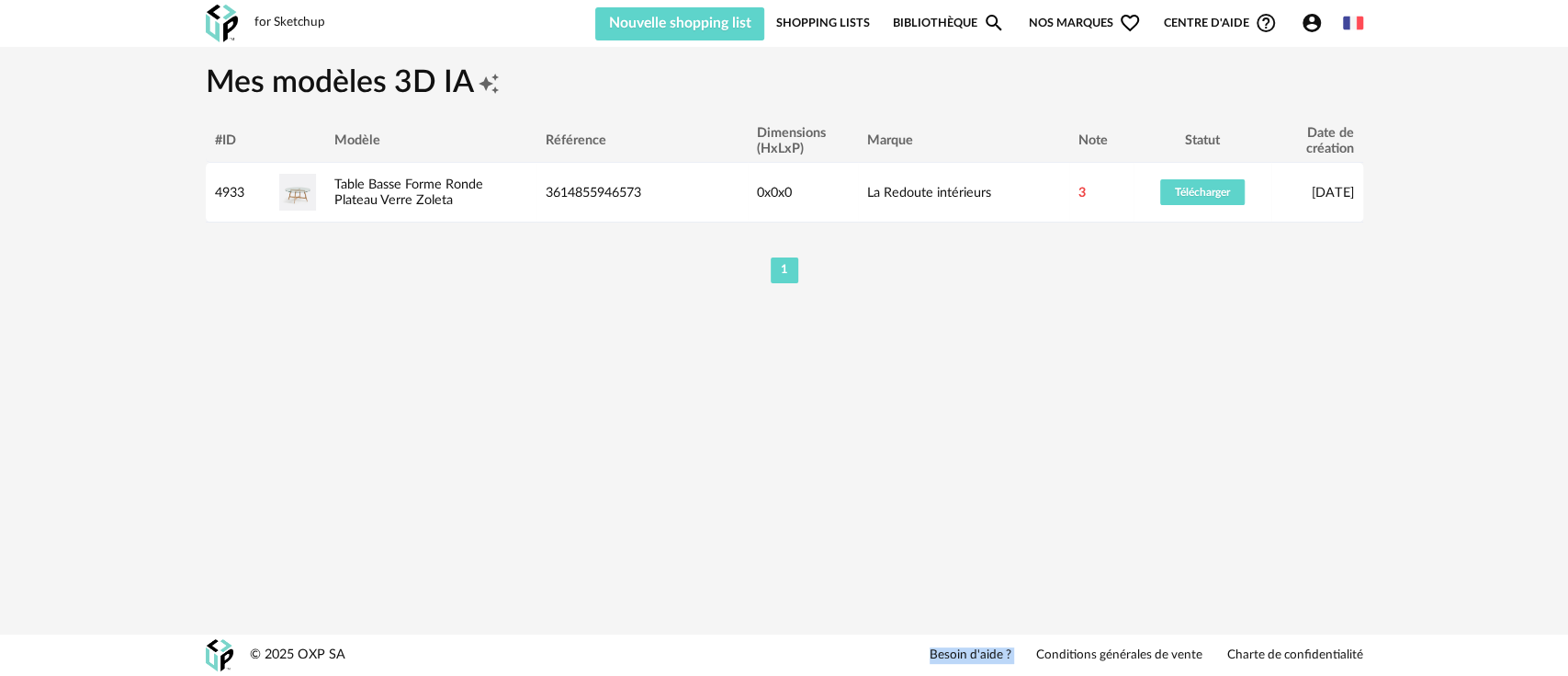
click at [846, 469] on div "for Sketchup Nouvelle shopping list Mettre à jour ma Shopping List Refresh icon…" at bounding box center [784, 338] width 1568 height 676
click at [1304, 29] on icon "Account Circle icon" at bounding box center [1312, 23] width 22 height 22
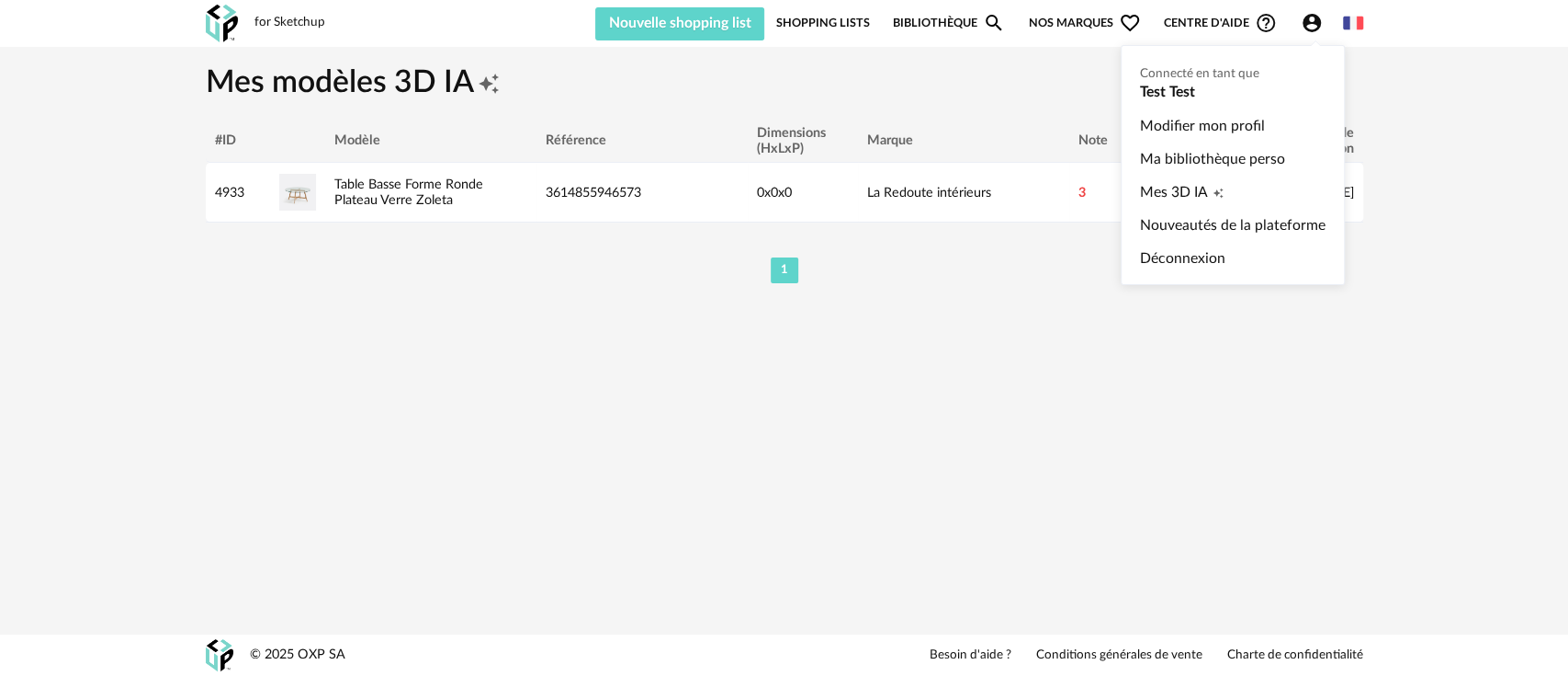
click at [1188, 89] on ul "Connecté en tant que Test Test Modifier mon profil Ma bibliothèque perso Mes 3D…" at bounding box center [1233, 165] width 224 height 240
click at [1169, 121] on link "Modifier mon profil" at bounding box center [1233, 126] width 185 height 34
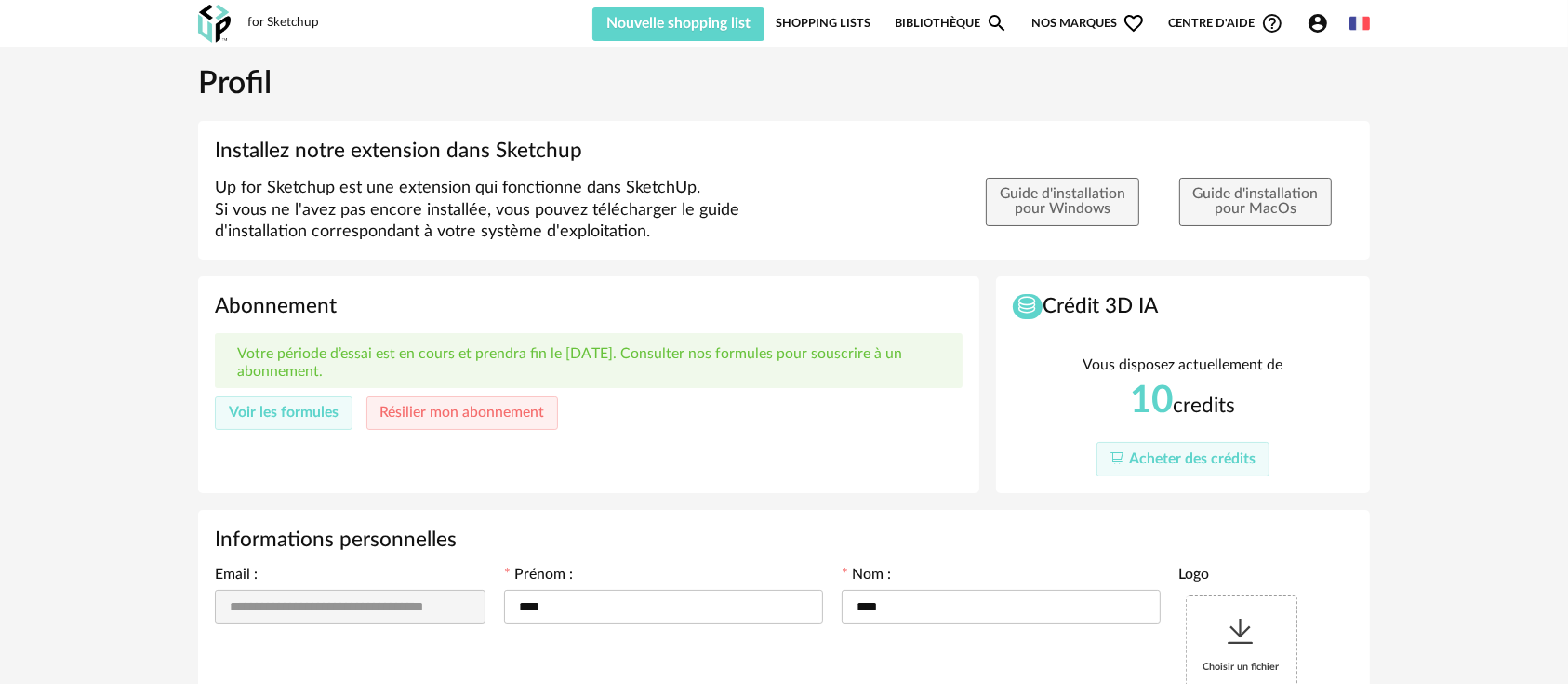
type input "**********"
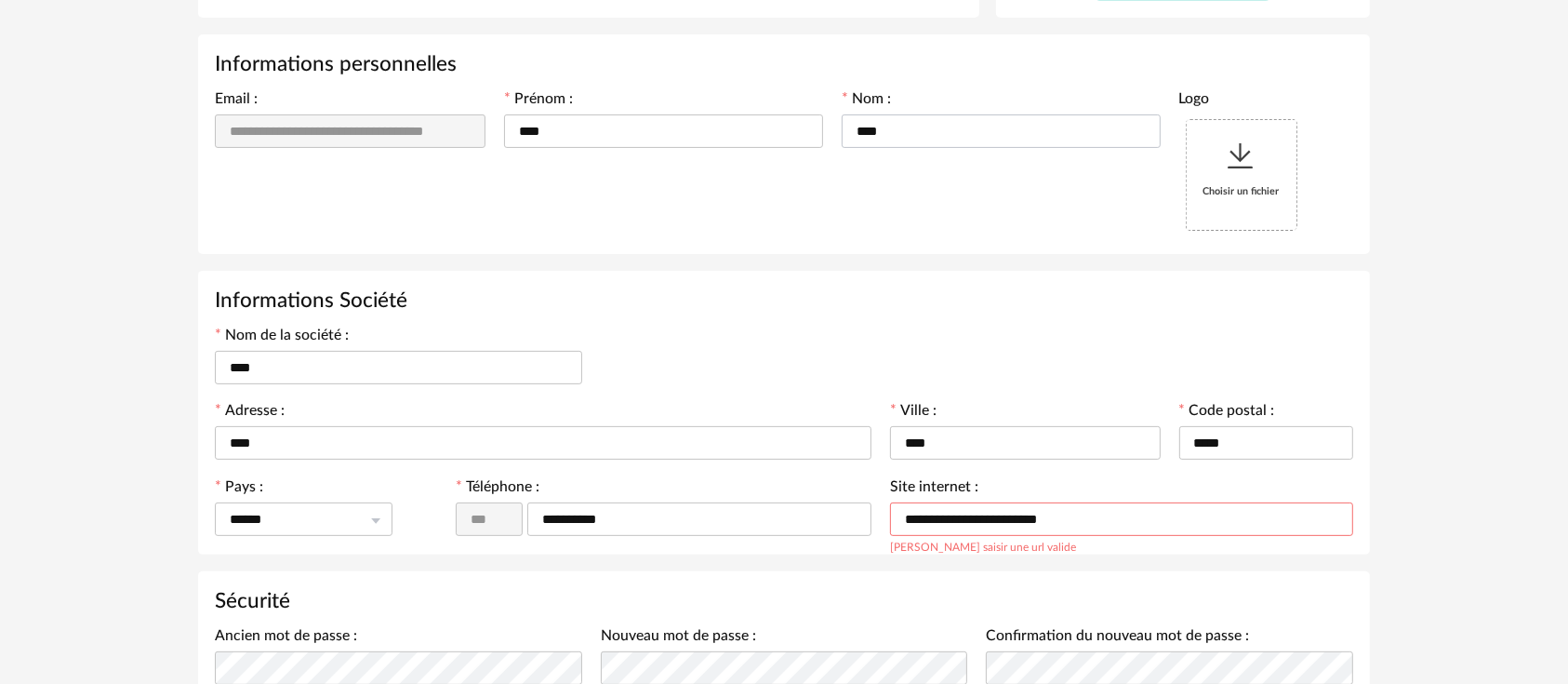
scroll to position [619, 0]
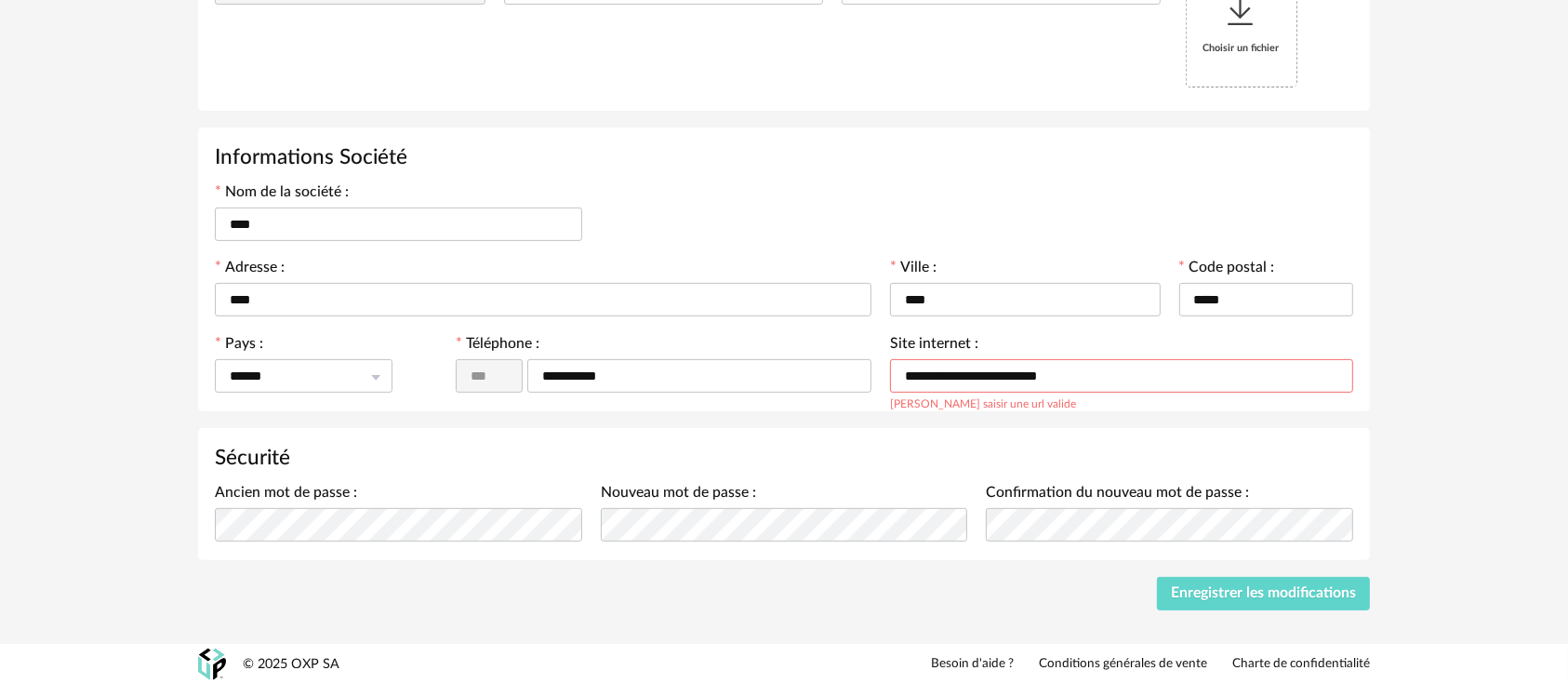
click at [1011, 370] on input "**********" at bounding box center [1122, 376] width 463 height 34
click at [1008, 368] on input "**********" at bounding box center [1122, 376] width 463 height 34
click at [392, 466] on h3 "Sécurité" at bounding box center [784, 457] width 1138 height 27
click at [1002, 368] on input "**********" at bounding box center [1122, 376] width 463 height 34
click at [952, 204] on div "Nom de la société : ****" at bounding box center [784, 221] width 1157 height 75
